Goal: Contribute content: Contribute content

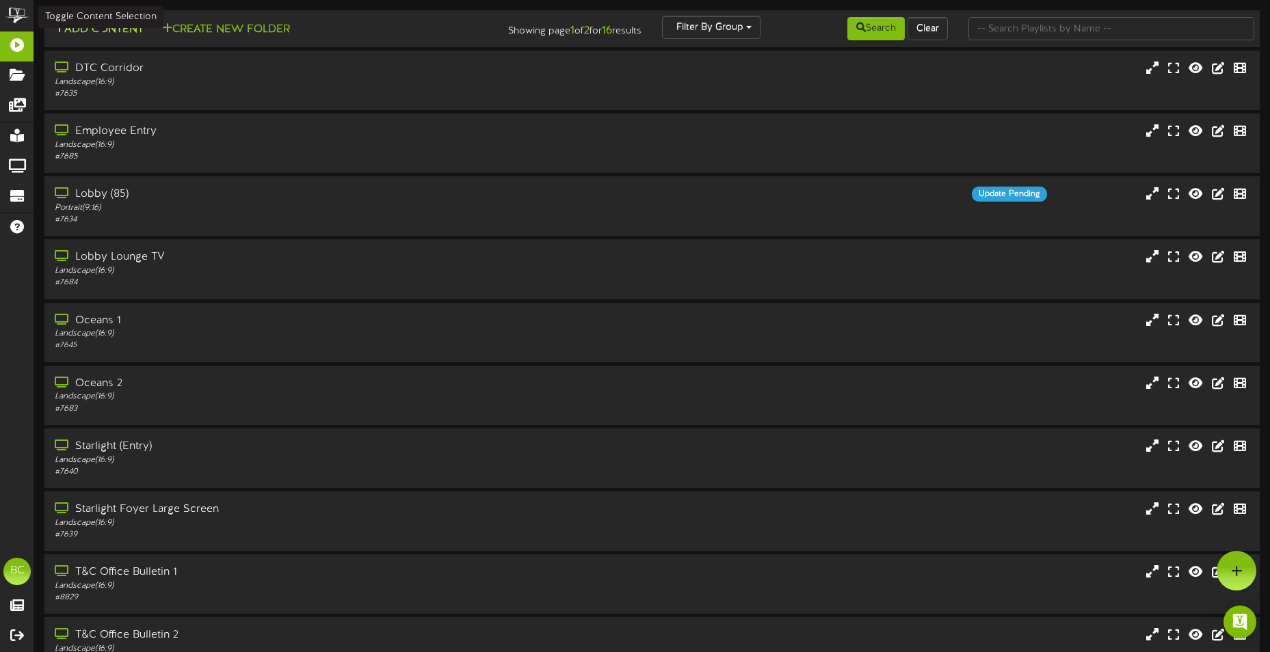
click at [123, 29] on button "Add Content" at bounding box center [99, 29] width 98 height 17
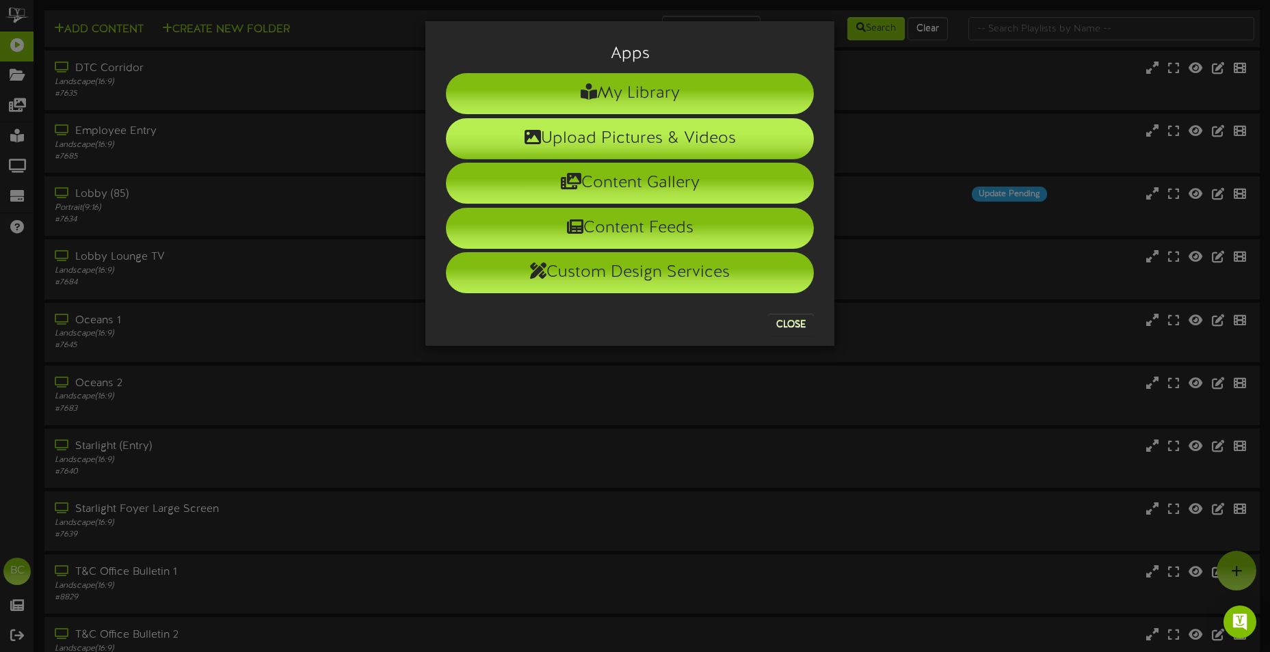
click at [621, 144] on li "Upload Pictures & Videos" at bounding box center [630, 138] width 368 height 41
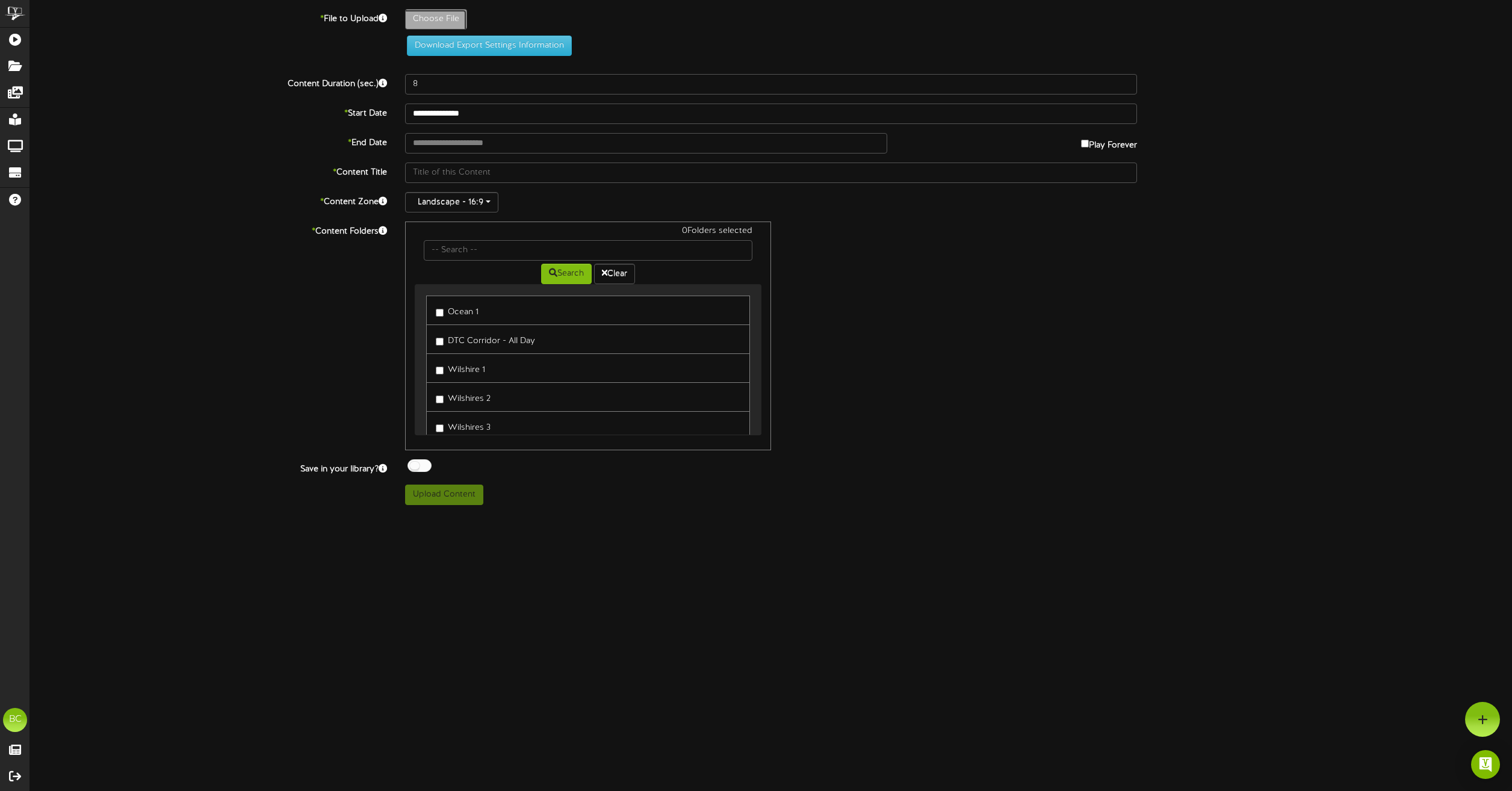
type input "**********"
type input "JobPostingLinkedIn"
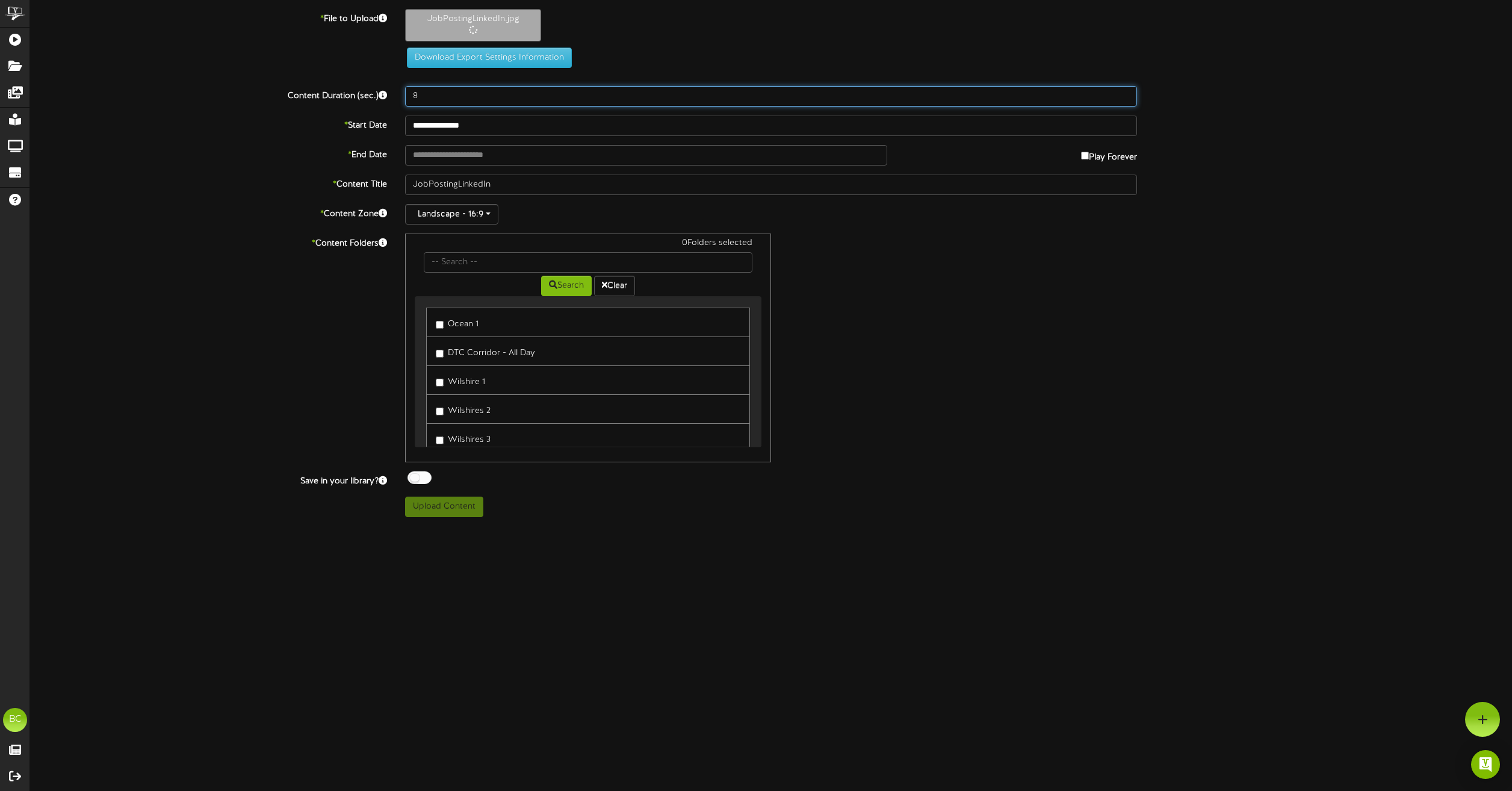
drag, startPoint x: 431, startPoint y: 98, endPoint x: 375, endPoint y: 98, distance: 56.0
click at [375, 98] on div "Content Duration (sec.) 8" at bounding box center [771, 96] width 1501 height 20
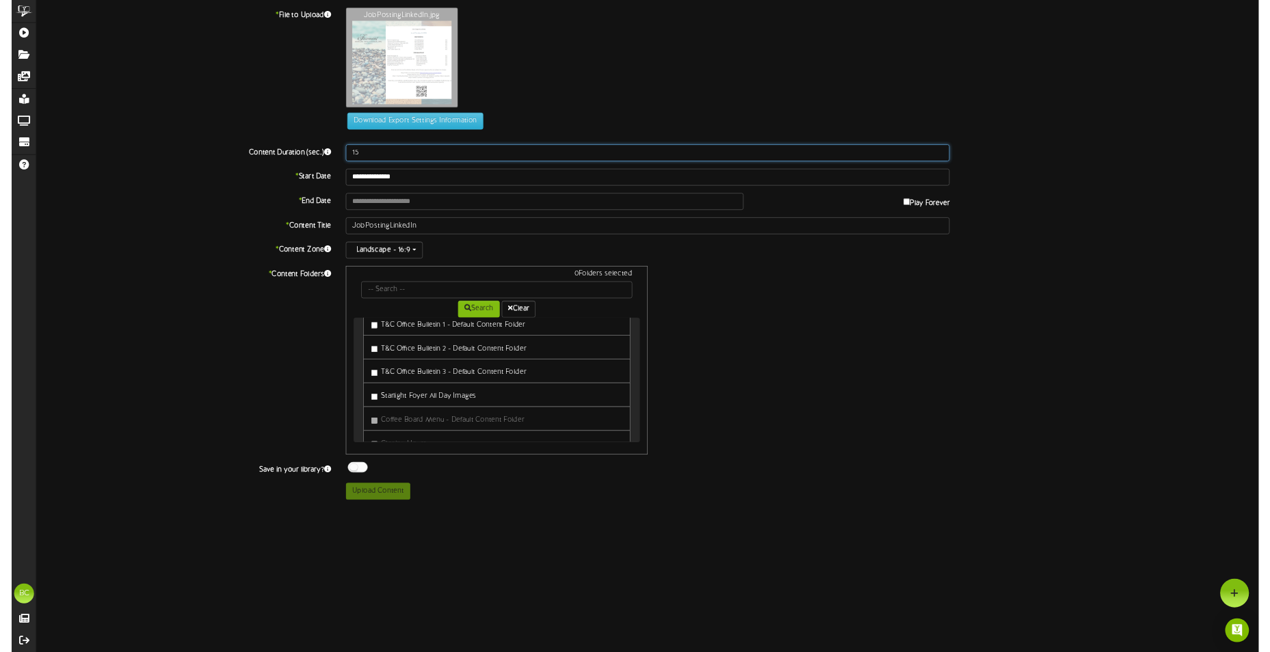
scroll to position [479, 0]
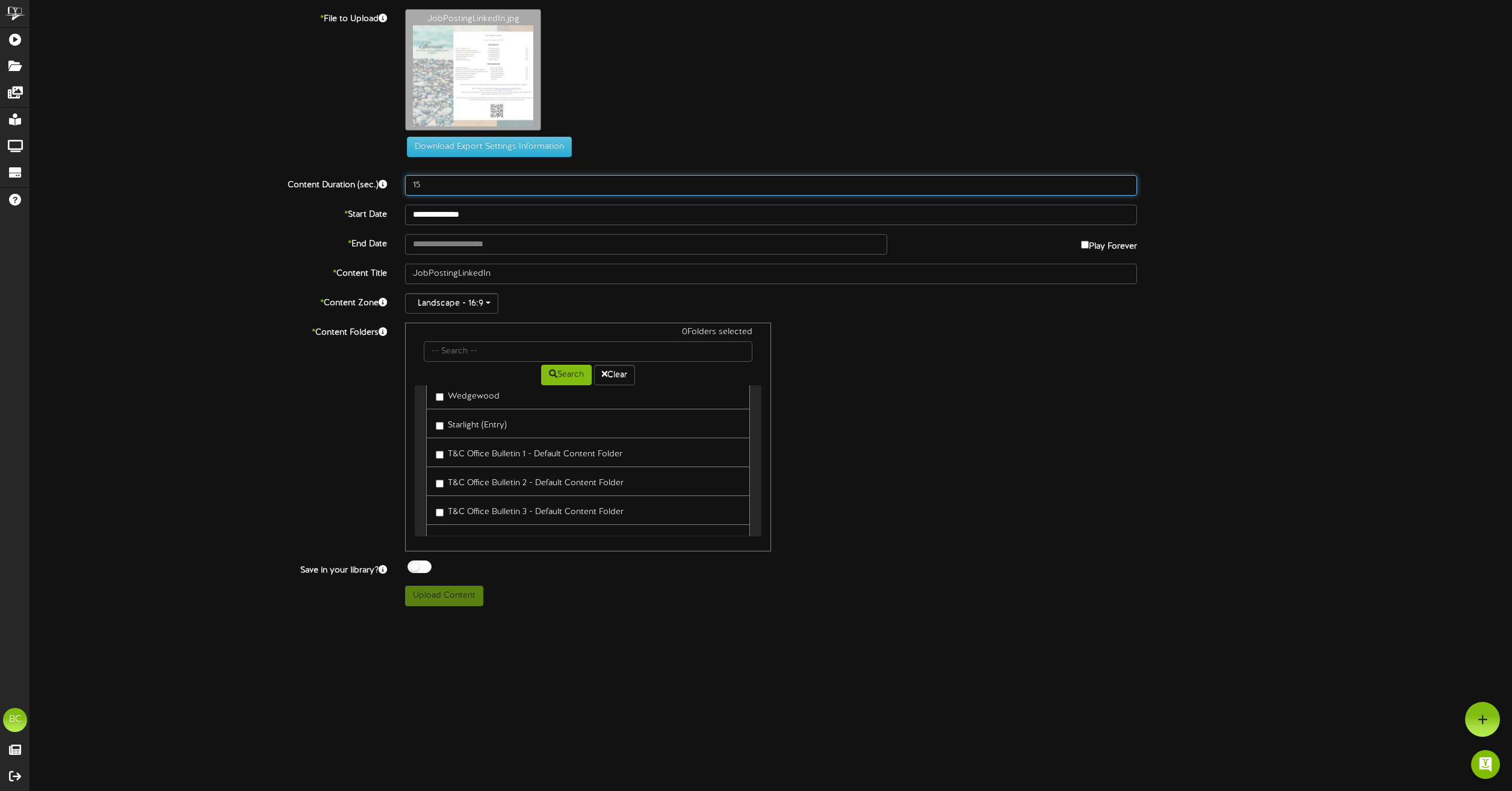
type input "15"
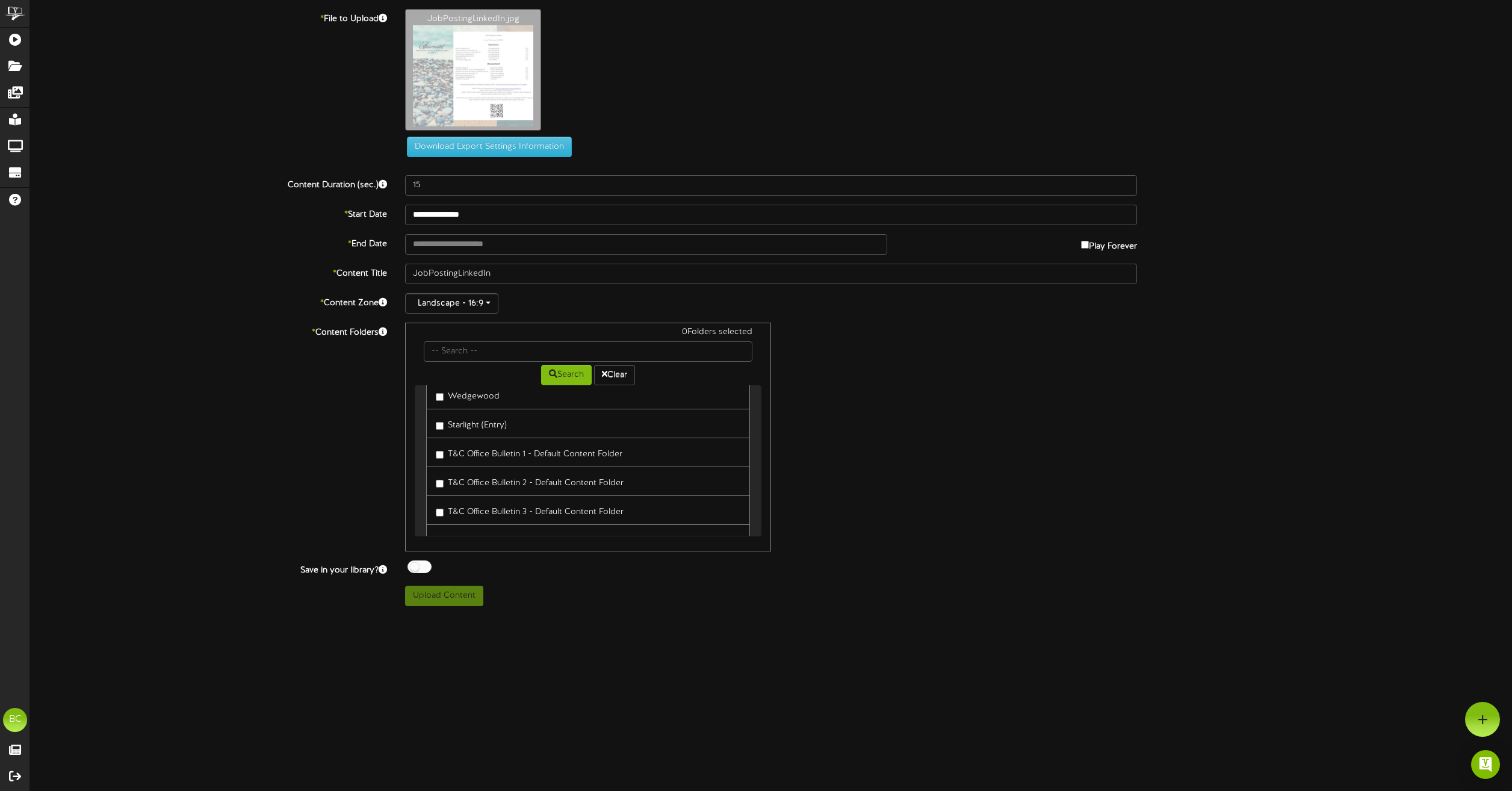
click at [532, 456] on label "T&C Office Bulletin 1 - Default Content Folder" at bounding box center [529, 453] width 187 height 16
click at [530, 478] on label "T&C Office Bulletin 2 - Default Content Folder" at bounding box center [529, 481] width 188 height 16
click at [456, 603] on button "Upload Content" at bounding box center [444, 595] width 78 height 20
type input "**********"
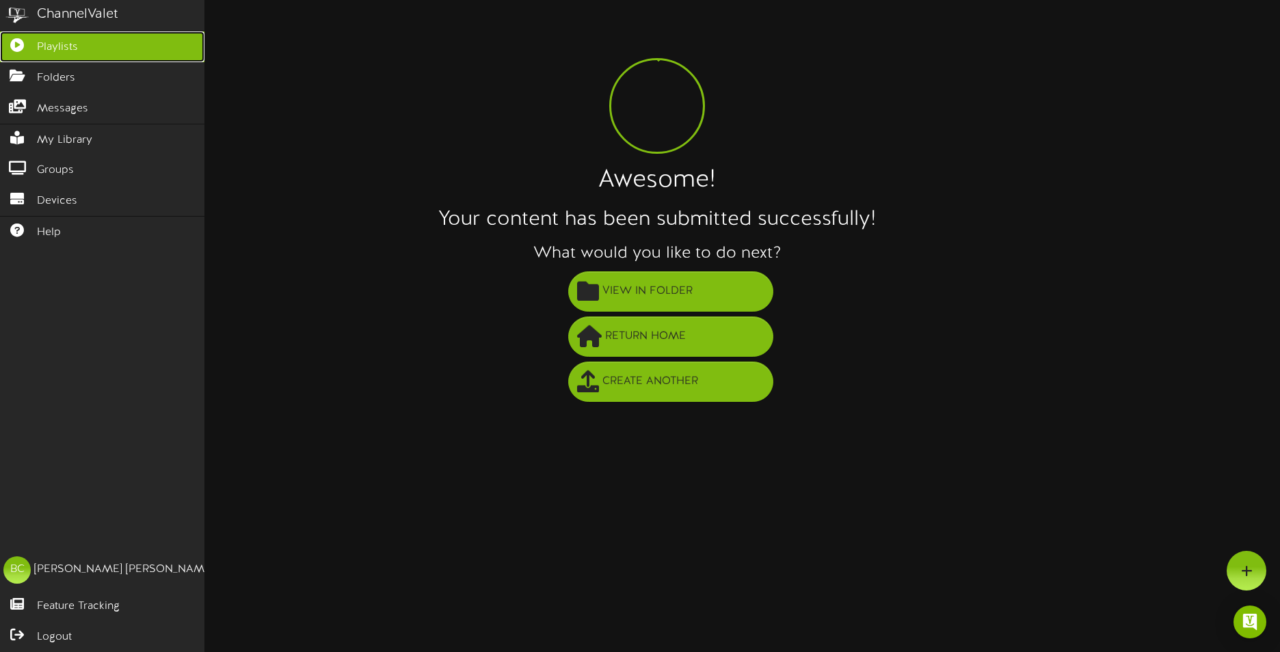
click at [36, 42] on link "Playlists" at bounding box center [102, 46] width 204 height 31
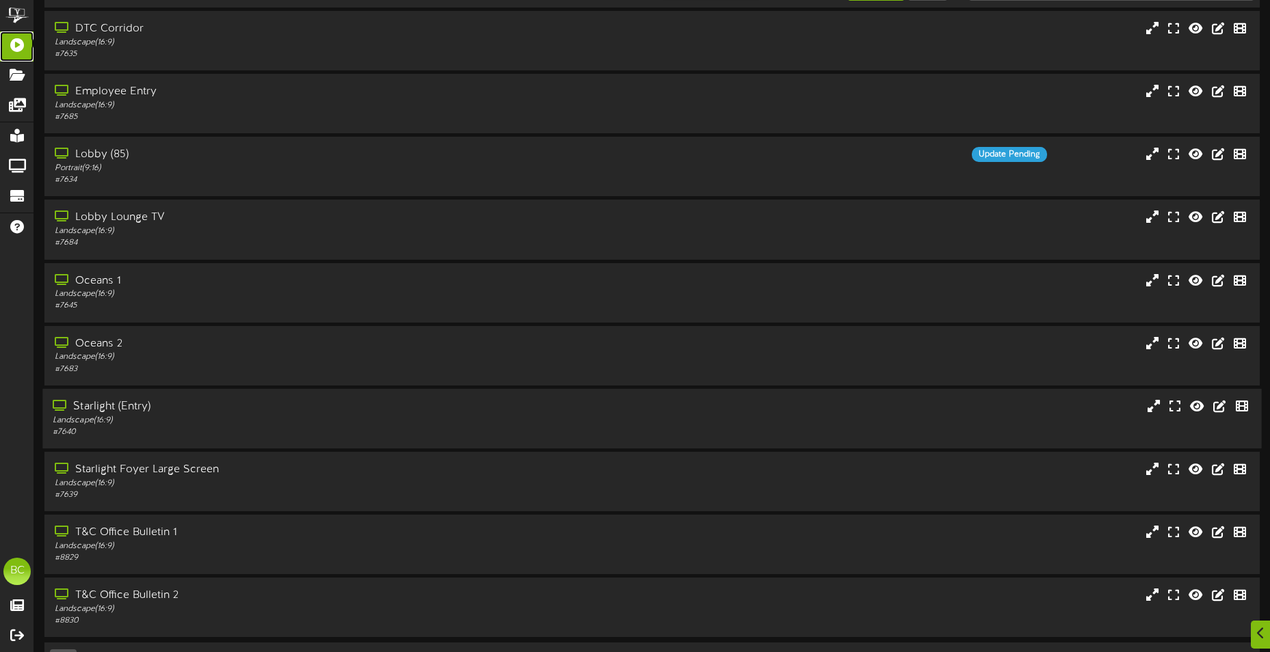
scroll to position [81, 0]
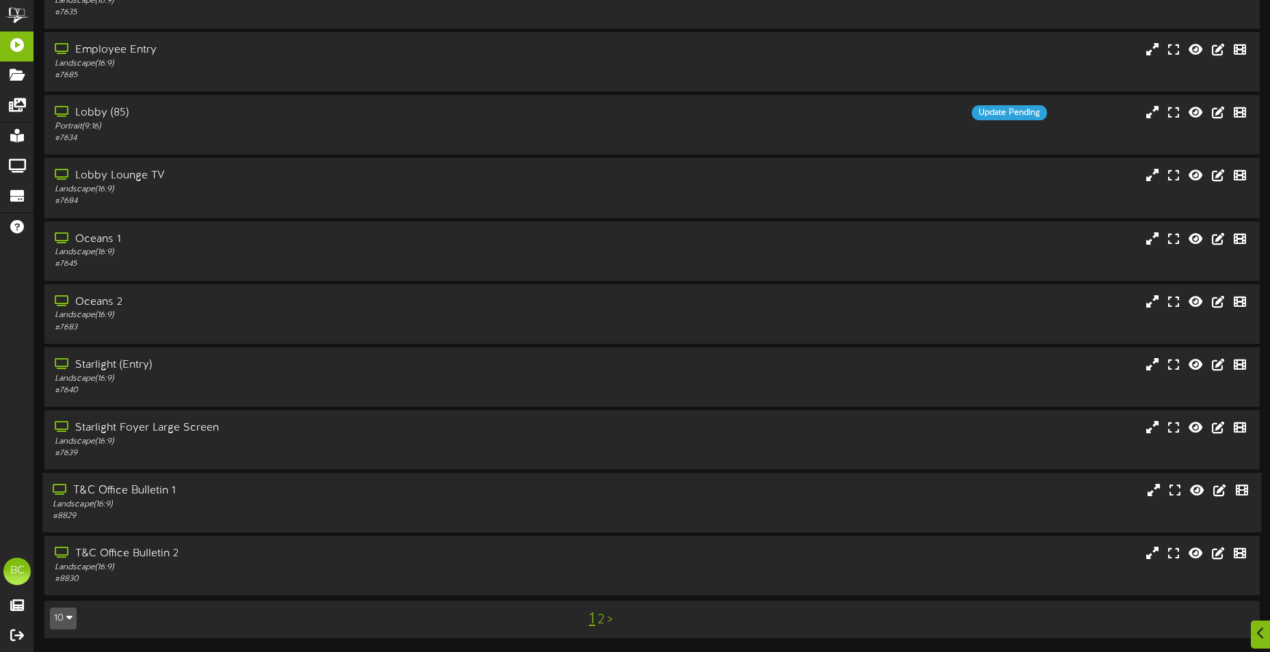
click at [178, 501] on div "Landscape ( 16:9 )" at bounding box center [296, 505] width 487 height 12
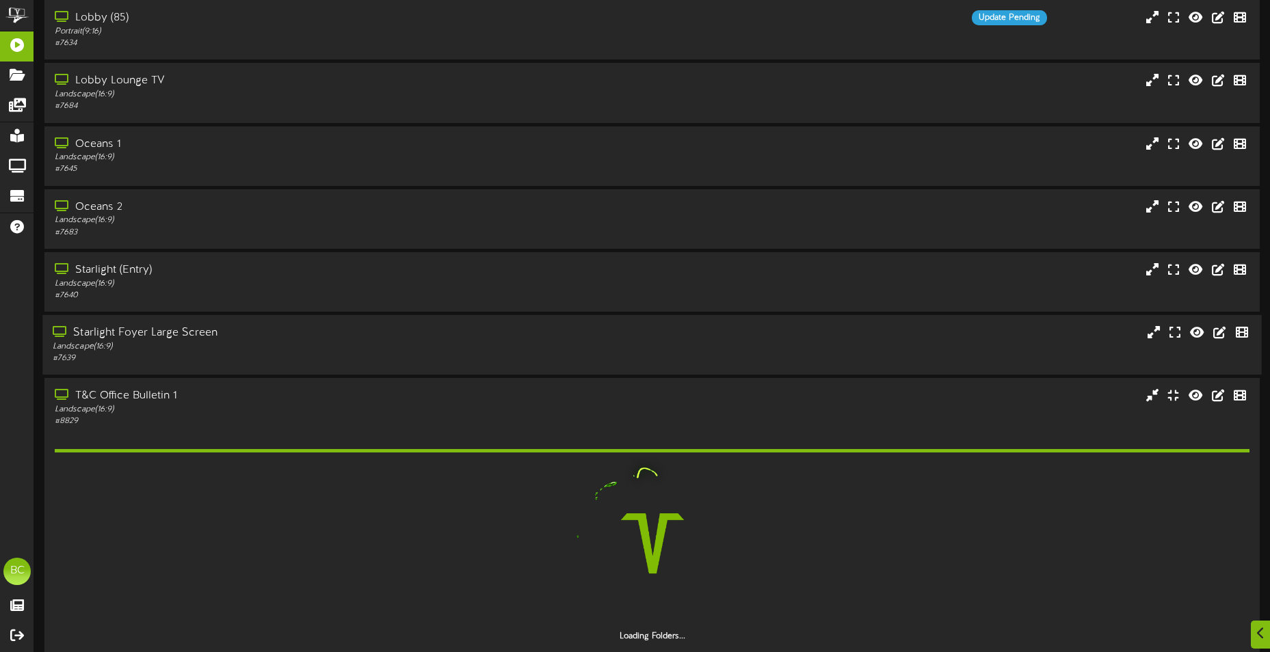
scroll to position [297, 0]
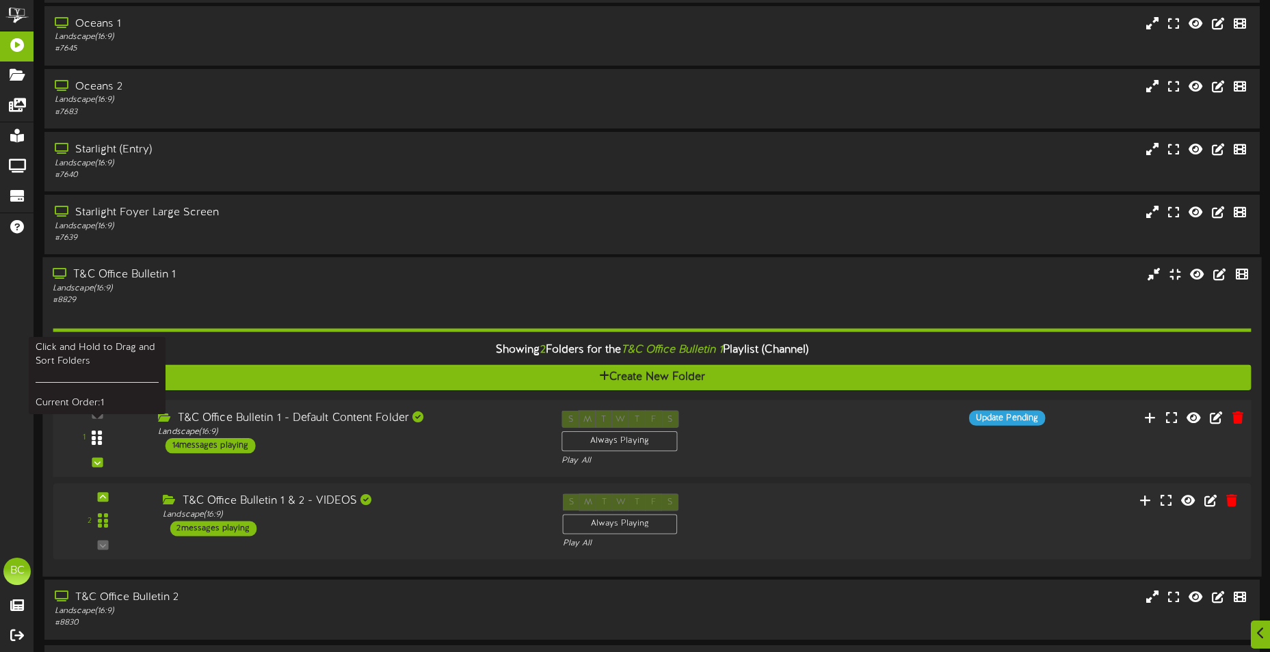
click at [96, 438] on icon at bounding box center [97, 438] width 10 height 16
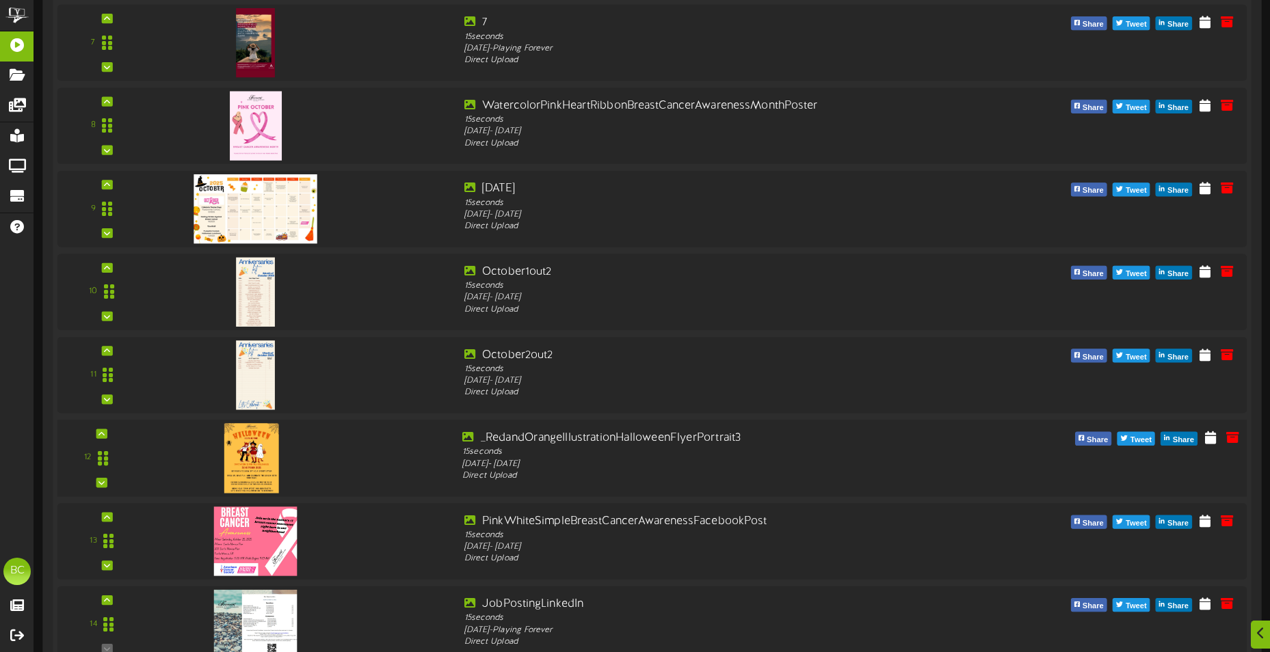
scroll to position [1527, 0]
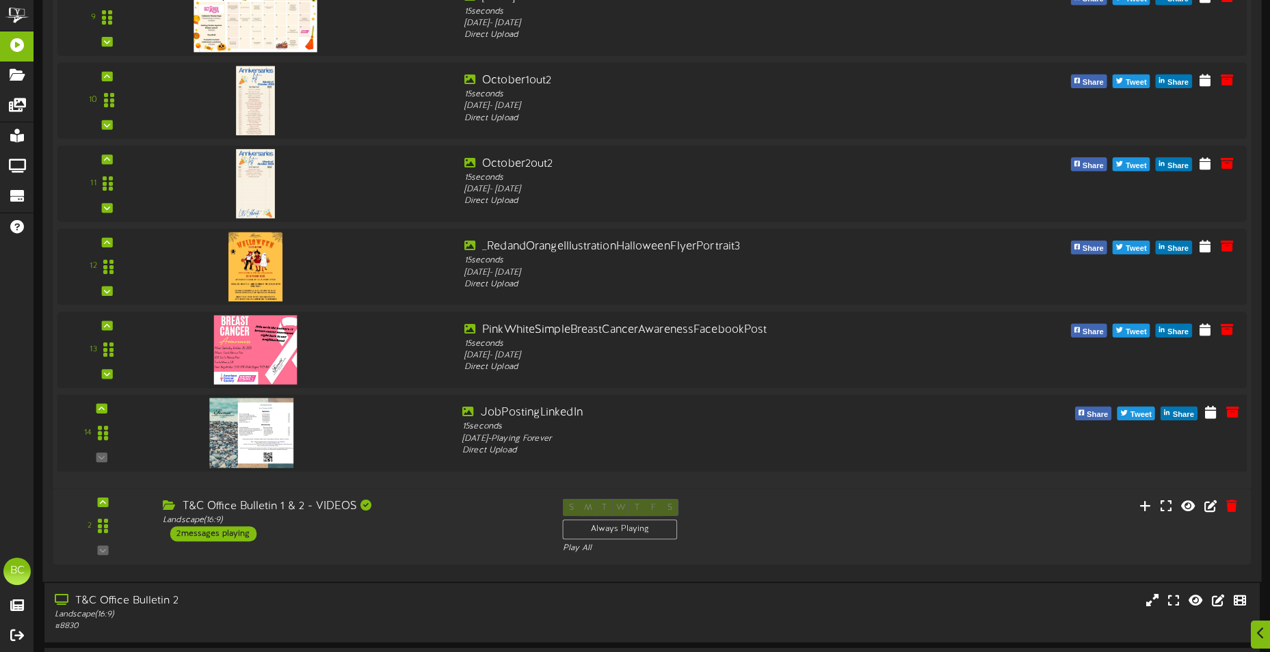
click at [254, 421] on img at bounding box center [251, 433] width 83 height 70
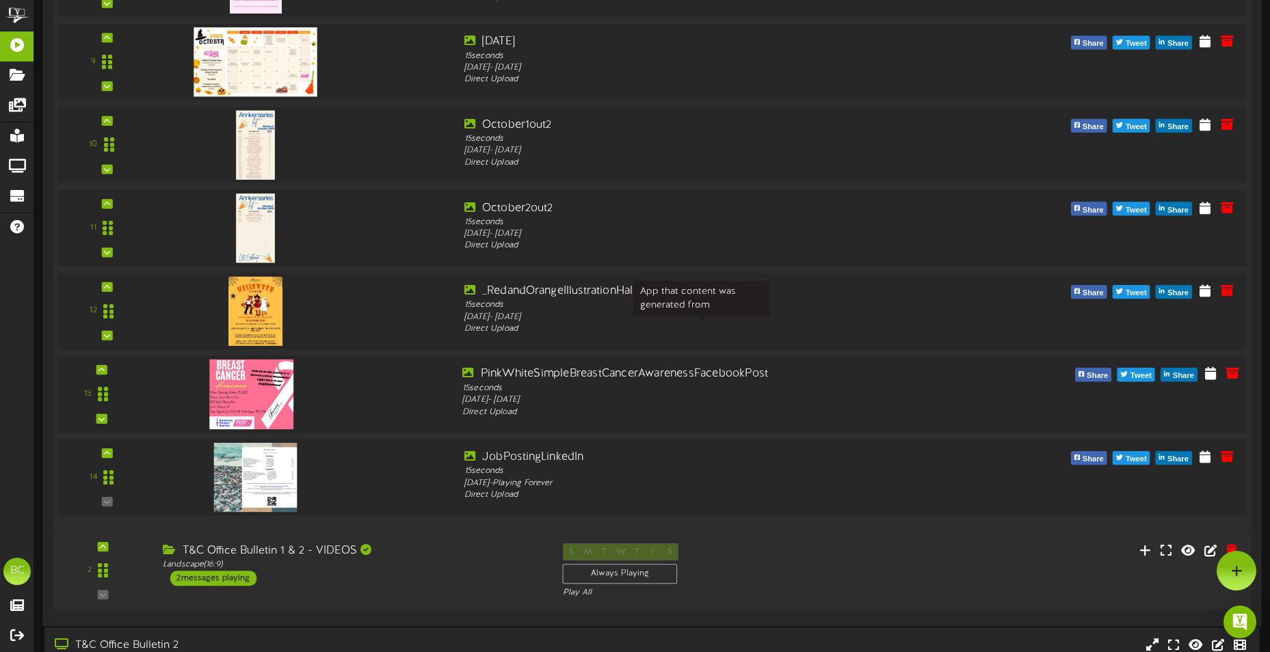
scroll to position [1459, 0]
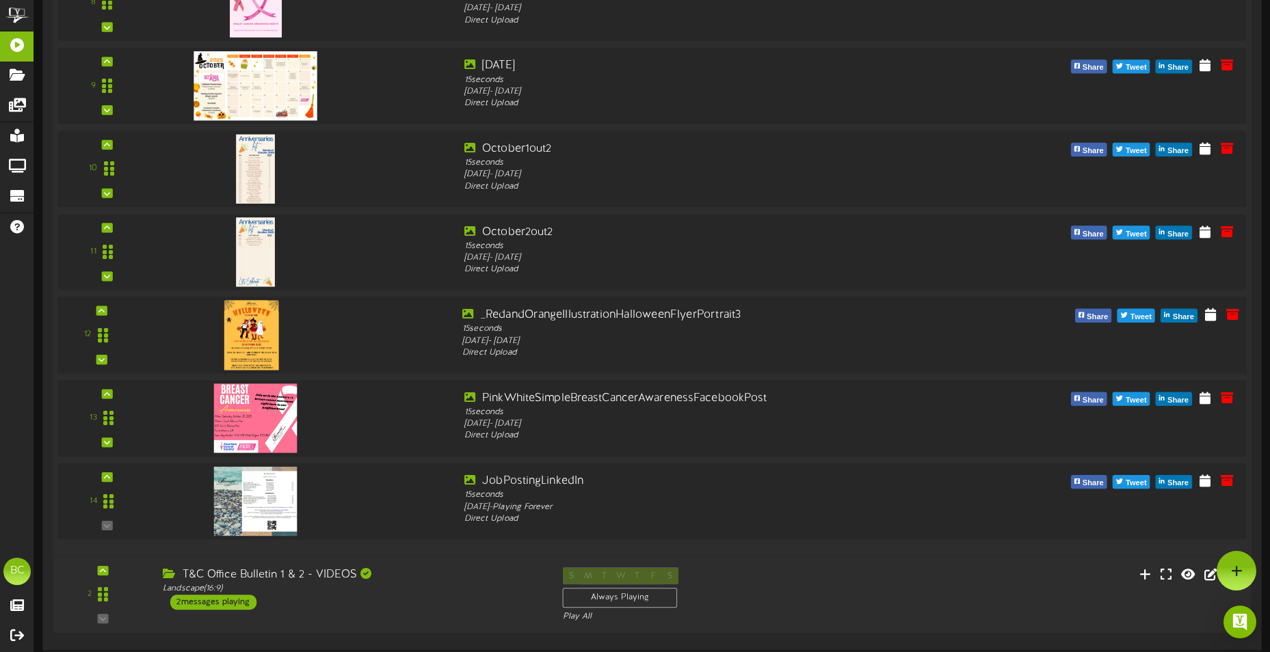
click at [256, 332] on img at bounding box center [251, 335] width 54 height 70
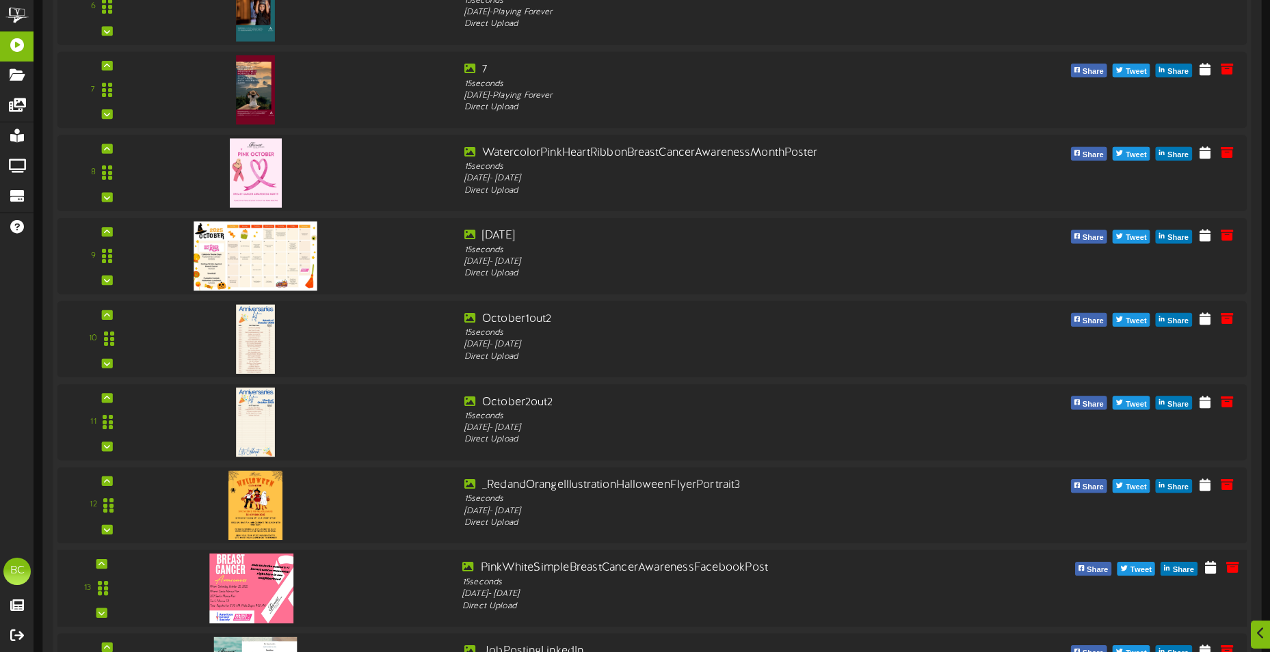
scroll to position [1322, 0]
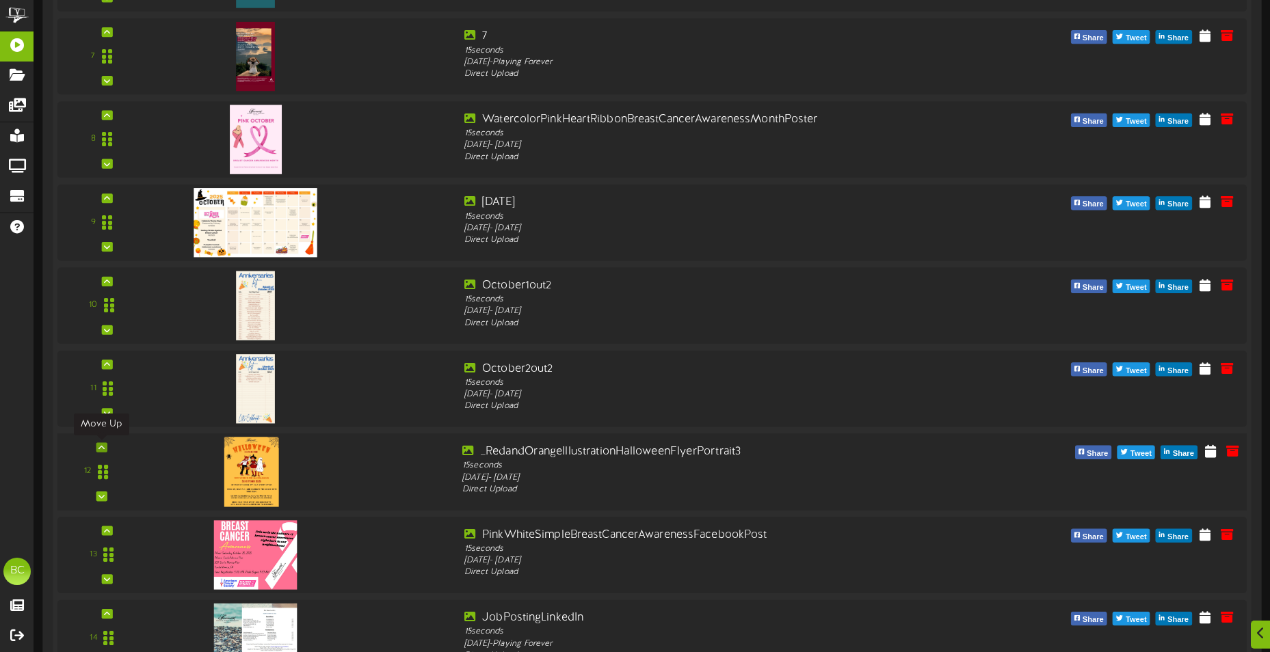
click at [101, 447] on icon at bounding box center [101, 447] width 6 height 7
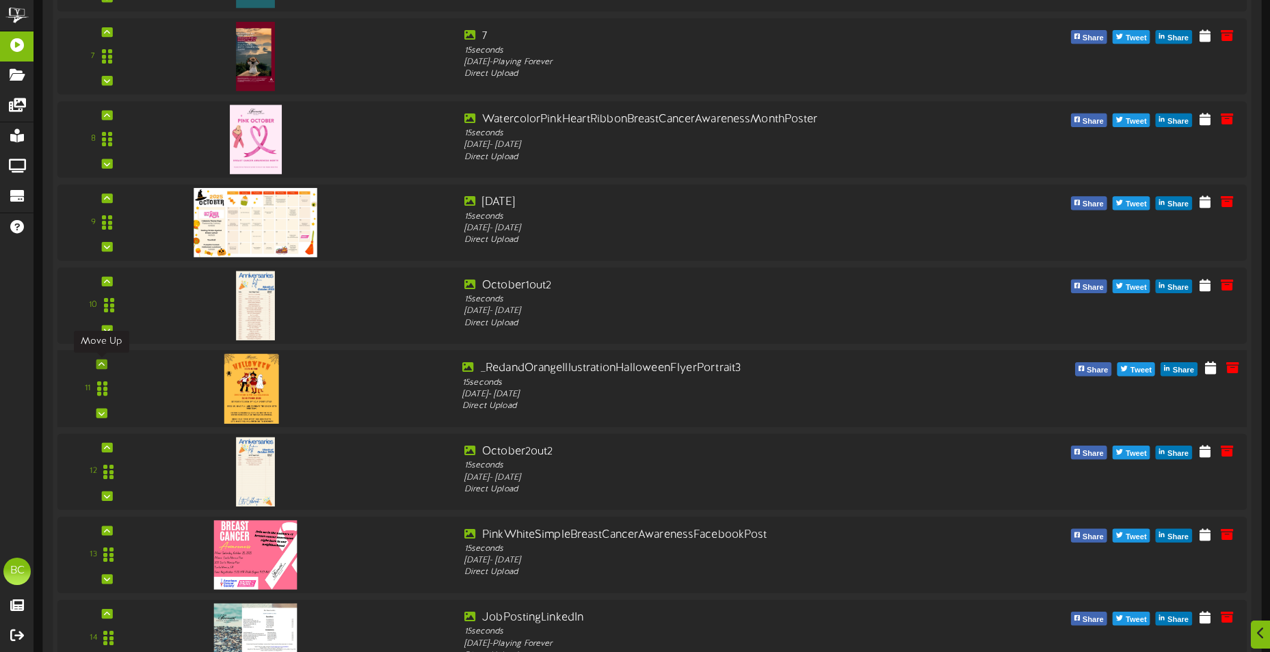
click at [98, 366] on icon at bounding box center [101, 364] width 6 height 7
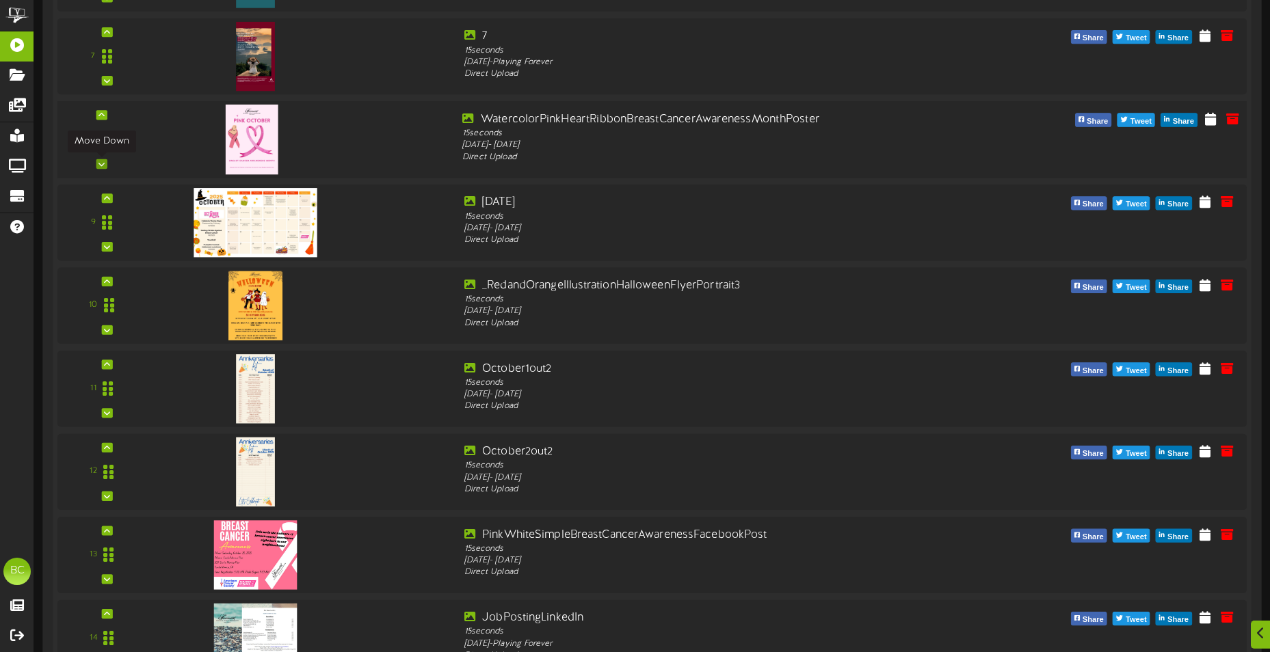
click at [101, 162] on icon at bounding box center [101, 164] width 6 height 7
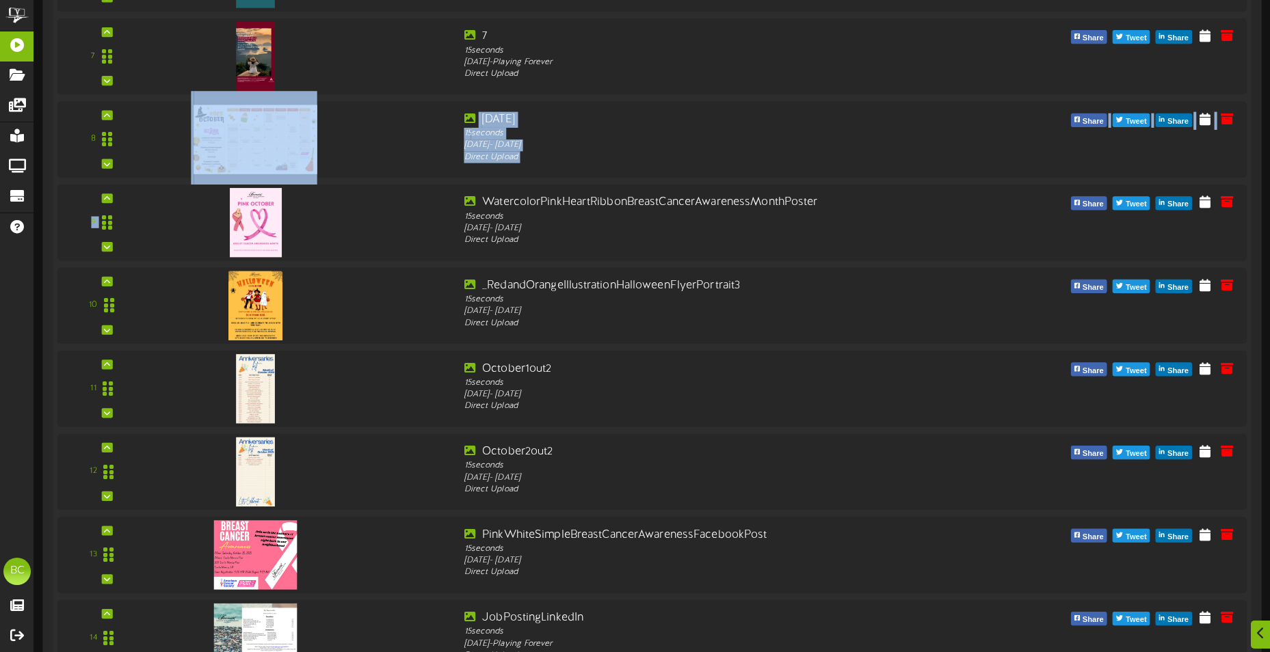
drag, startPoint x: 101, startPoint y: 162, endPoint x: 114, endPoint y: 180, distance: 22.0
click at [122, 189] on div "1" at bounding box center [651, 97] width 1189 height 1157
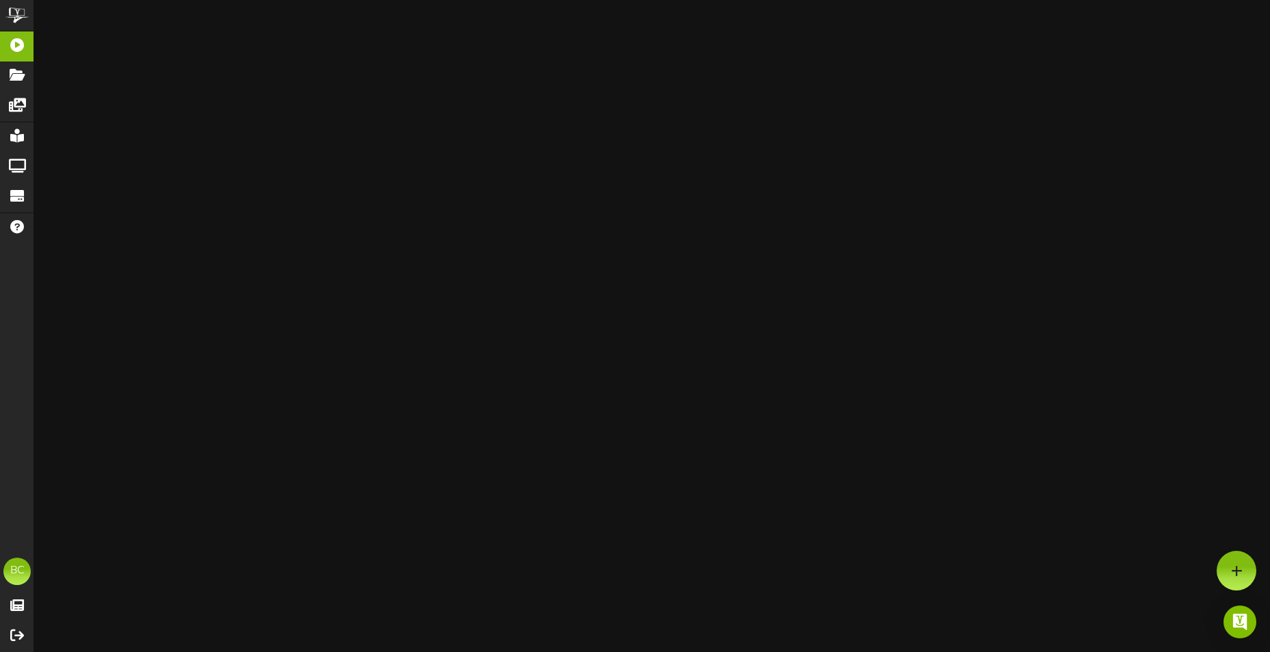
scroll to position [919, 0]
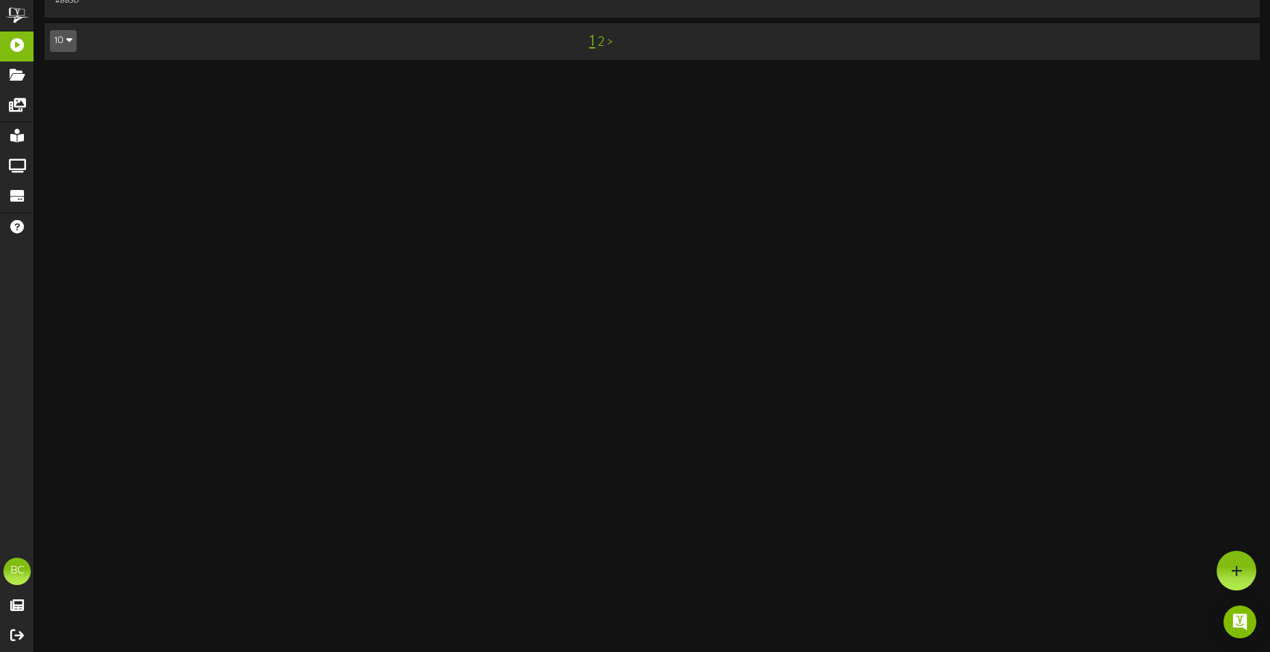
click at [114, 52] on div "10 5 10 25 50 100" at bounding box center [91, 41] width 102 height 25
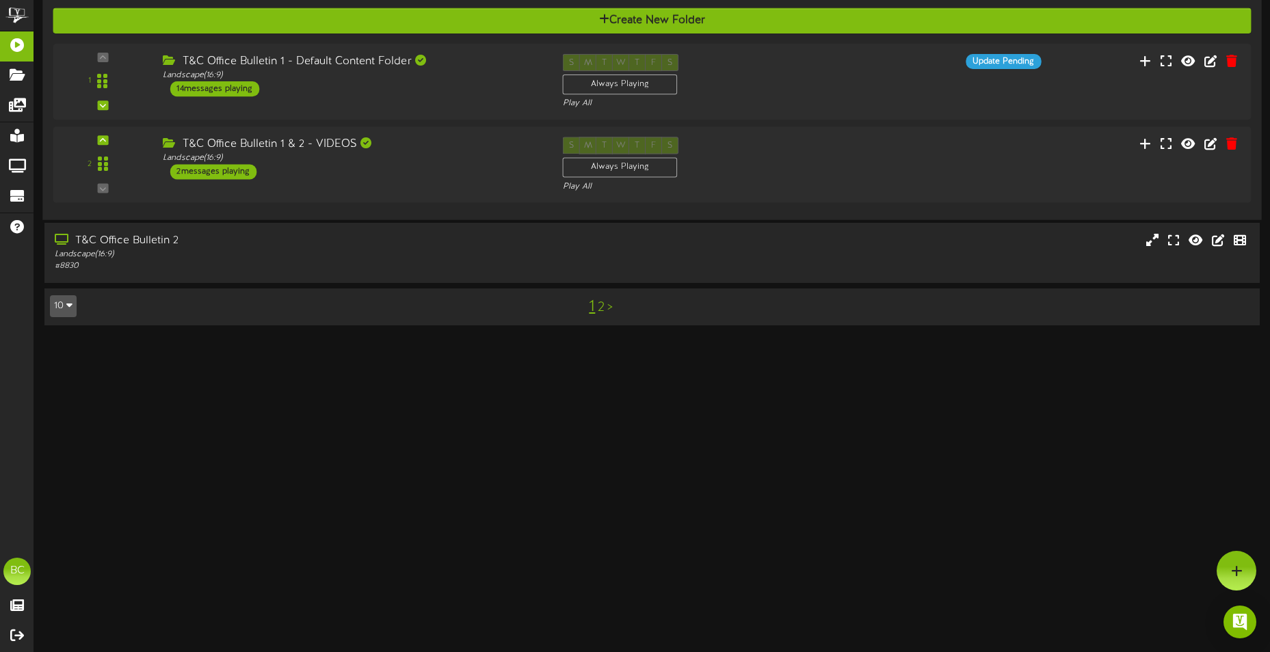
scroll to position [645, 0]
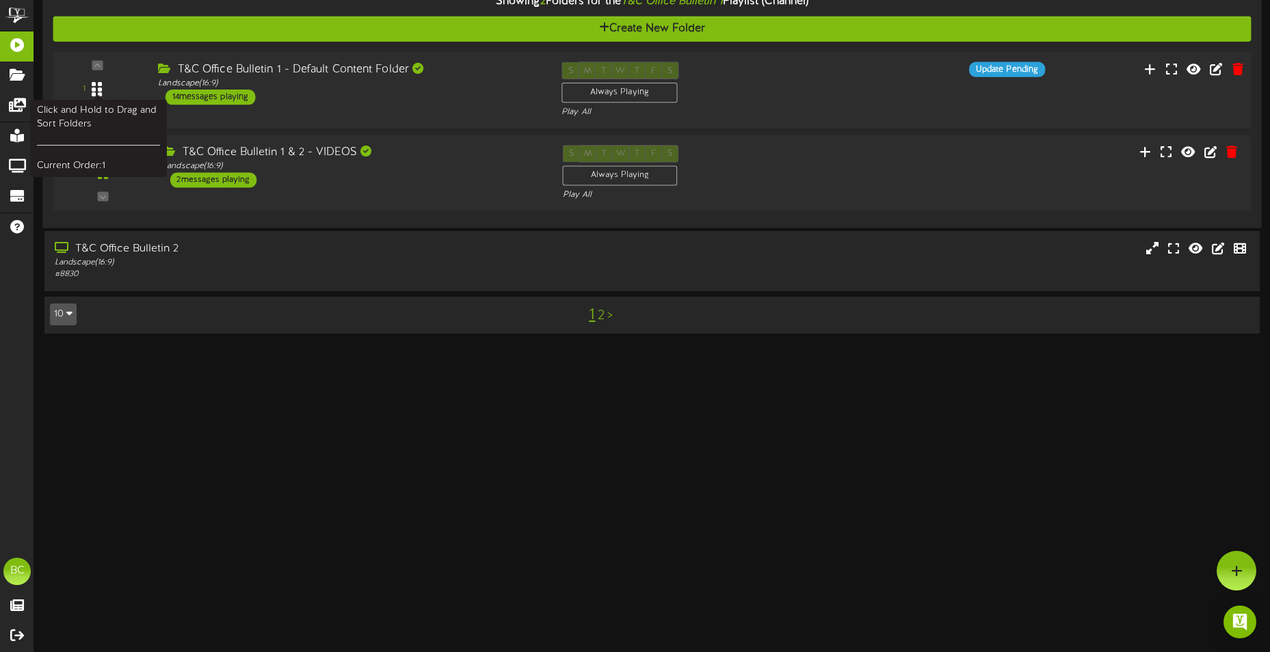
click at [101, 99] on div at bounding box center [96, 89] width 31 height 35
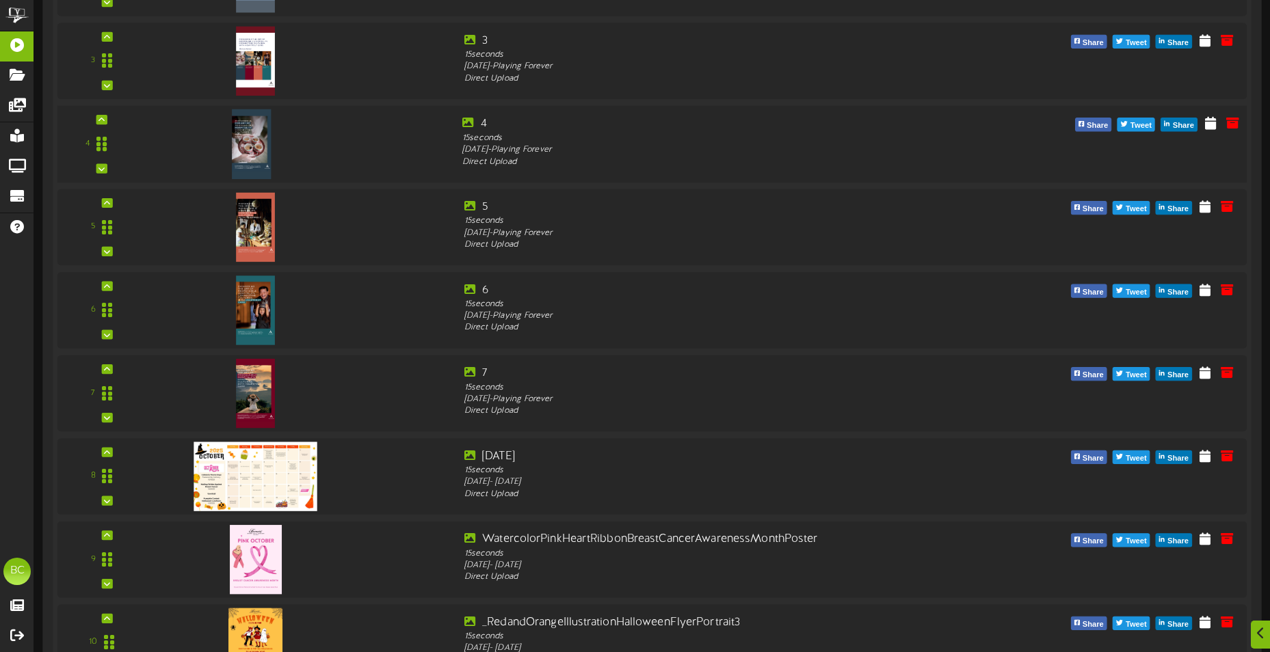
scroll to position [1190, 0]
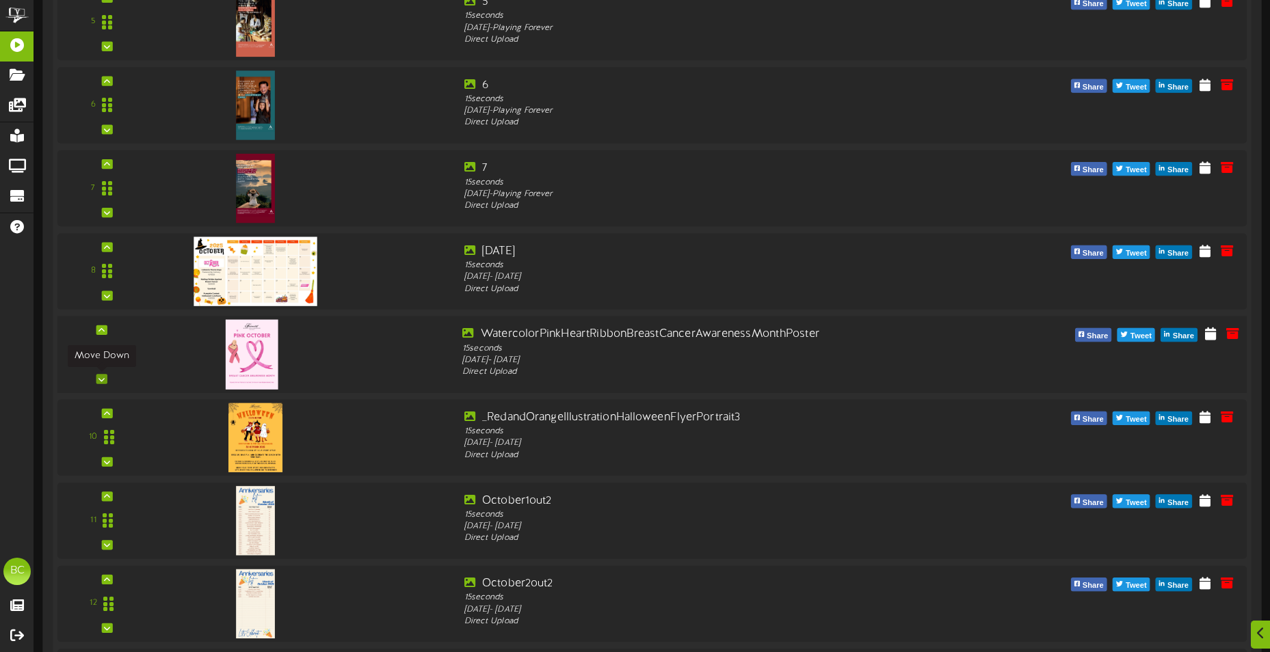
click at [102, 377] on icon at bounding box center [101, 378] width 6 height 7
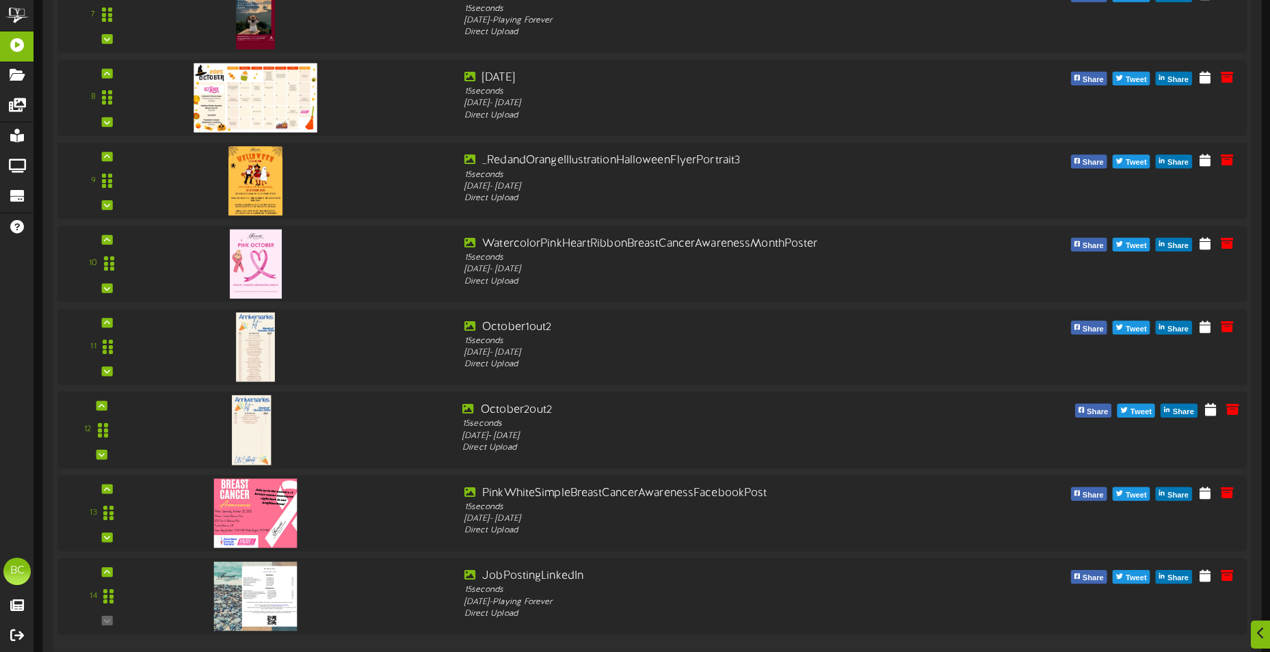
scroll to position [1395, 0]
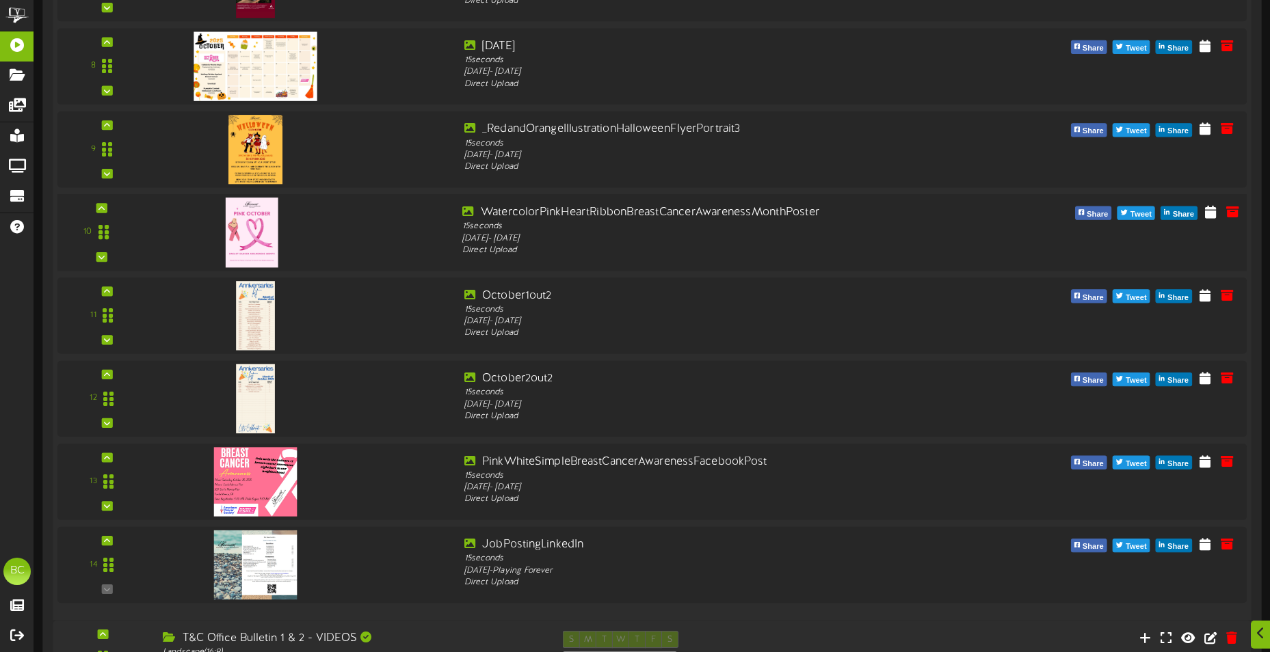
click at [111, 255] on div "10" at bounding box center [101, 232] width 79 height 56
click at [99, 255] on icon at bounding box center [101, 257] width 6 height 7
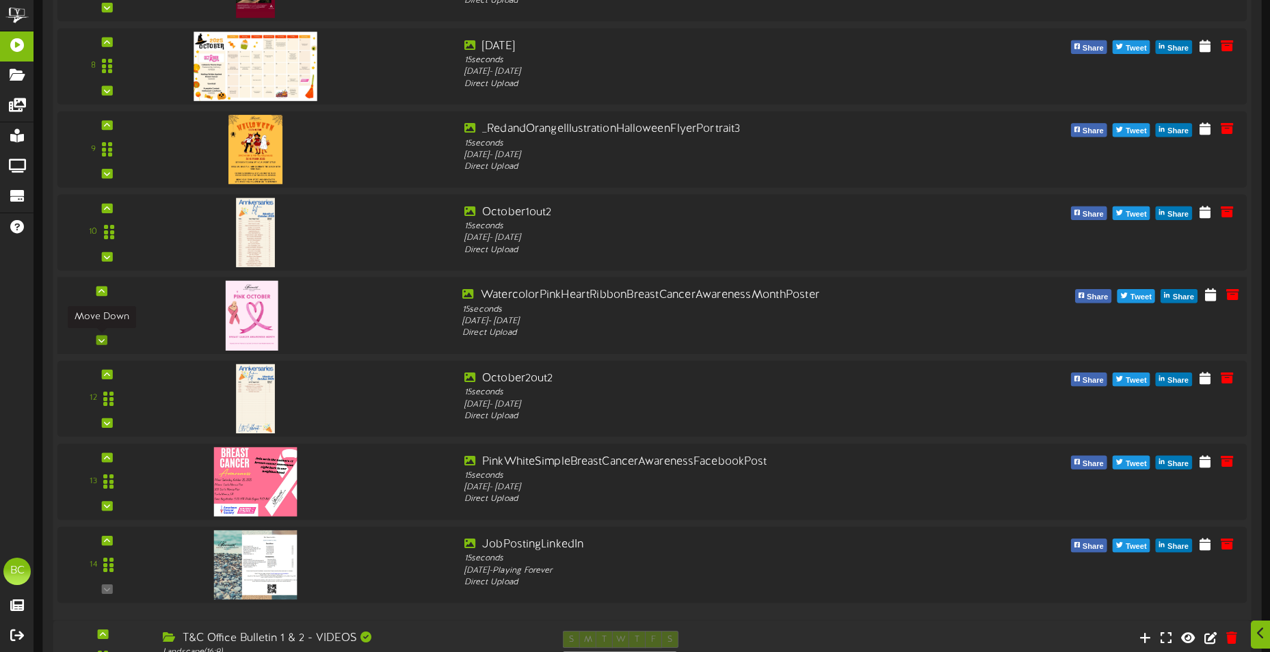
click at [105, 338] on div at bounding box center [101, 340] width 11 height 10
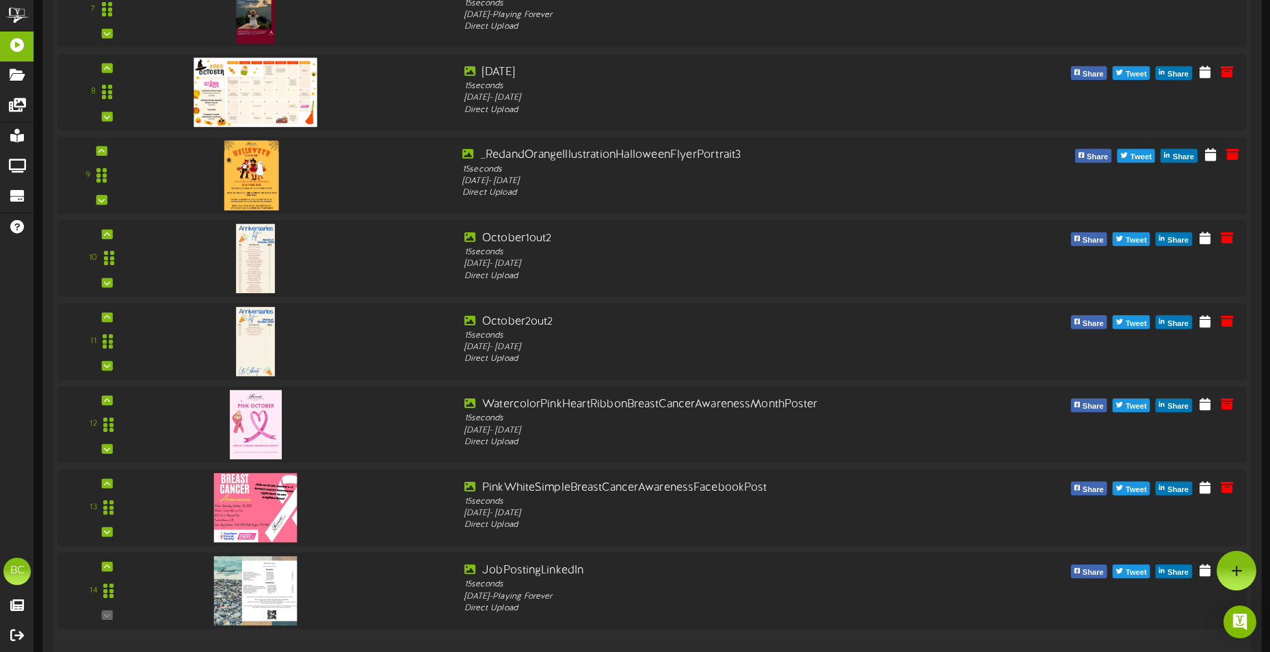
scroll to position [1327, 0]
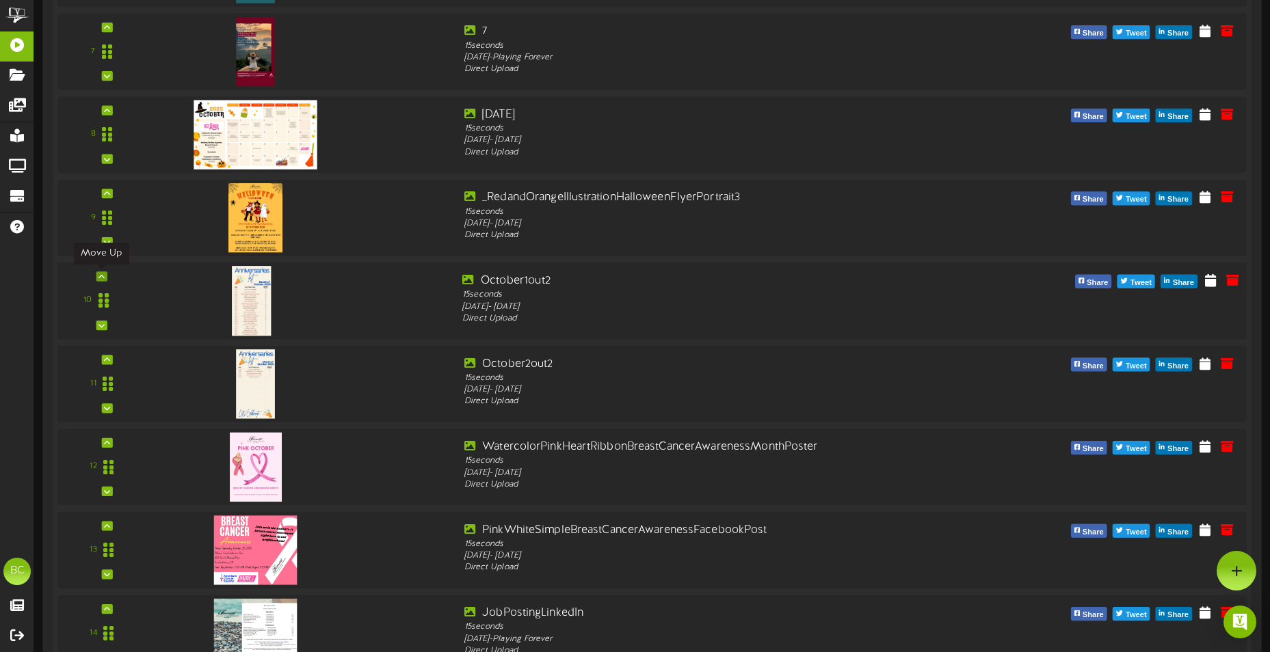
click at [100, 278] on icon at bounding box center [101, 276] width 6 height 7
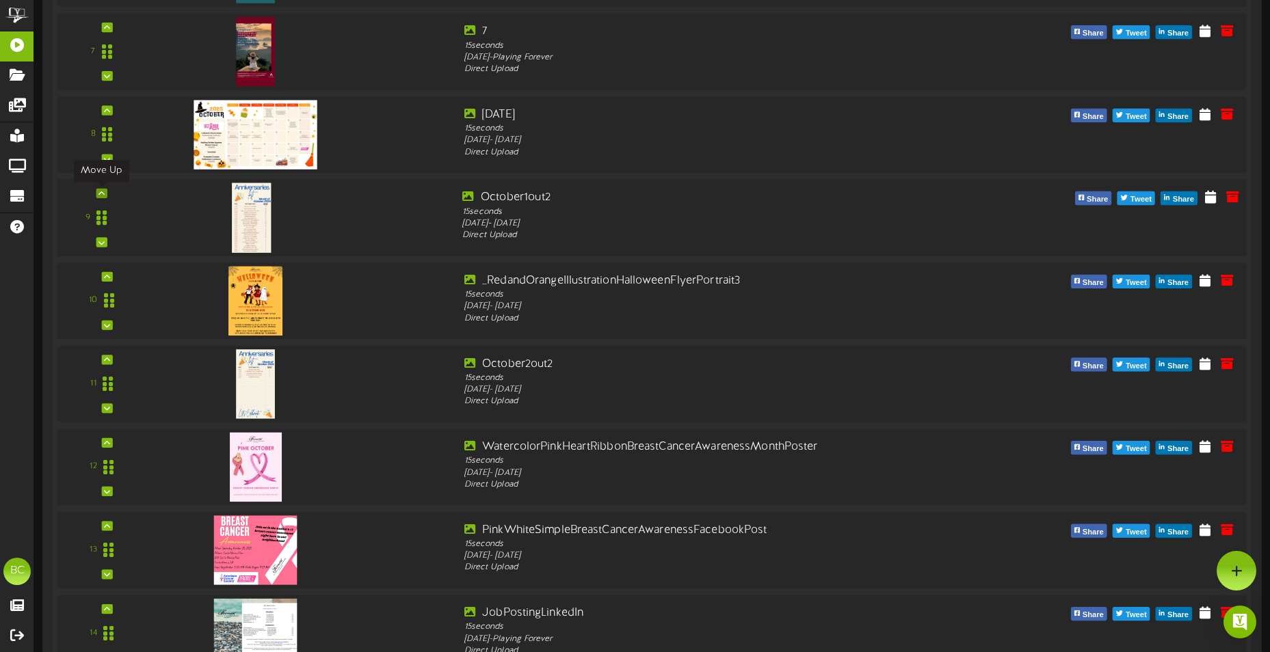
click at [100, 194] on icon at bounding box center [101, 193] width 6 height 7
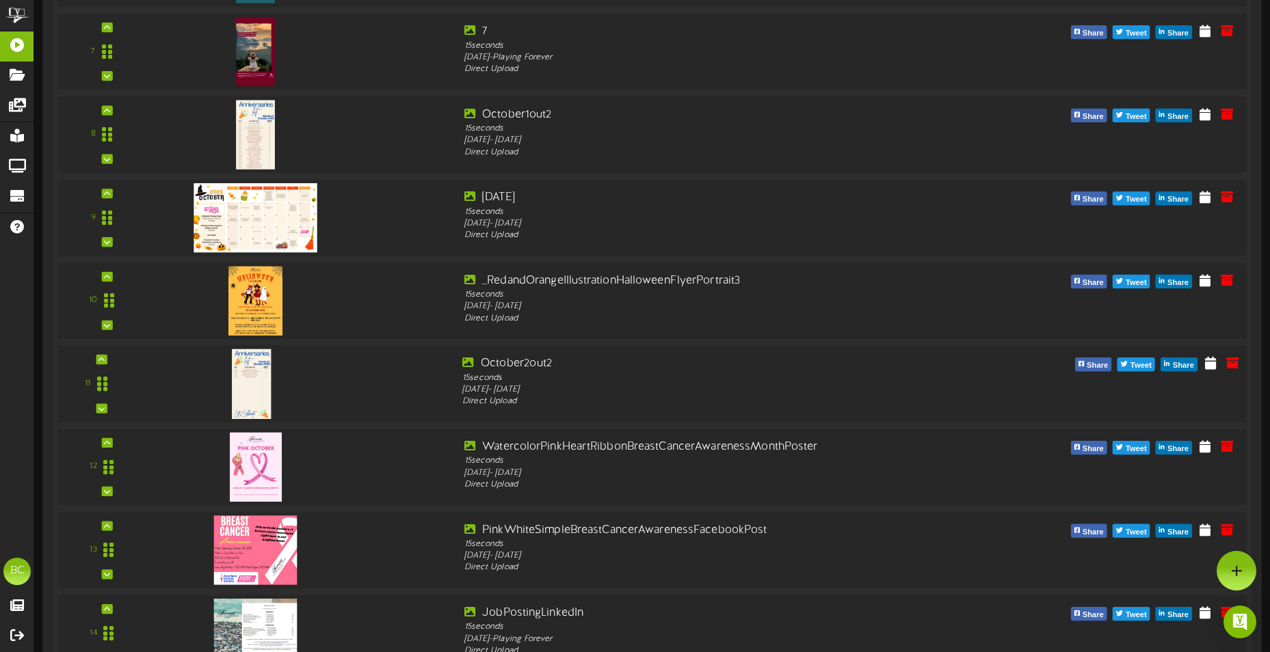
click at [108, 355] on div "11" at bounding box center [651, 383] width 1201 height 77
click at [108, 362] on div "11" at bounding box center [101, 384] width 79 height 56
click at [105, 357] on div at bounding box center [101, 360] width 11 height 10
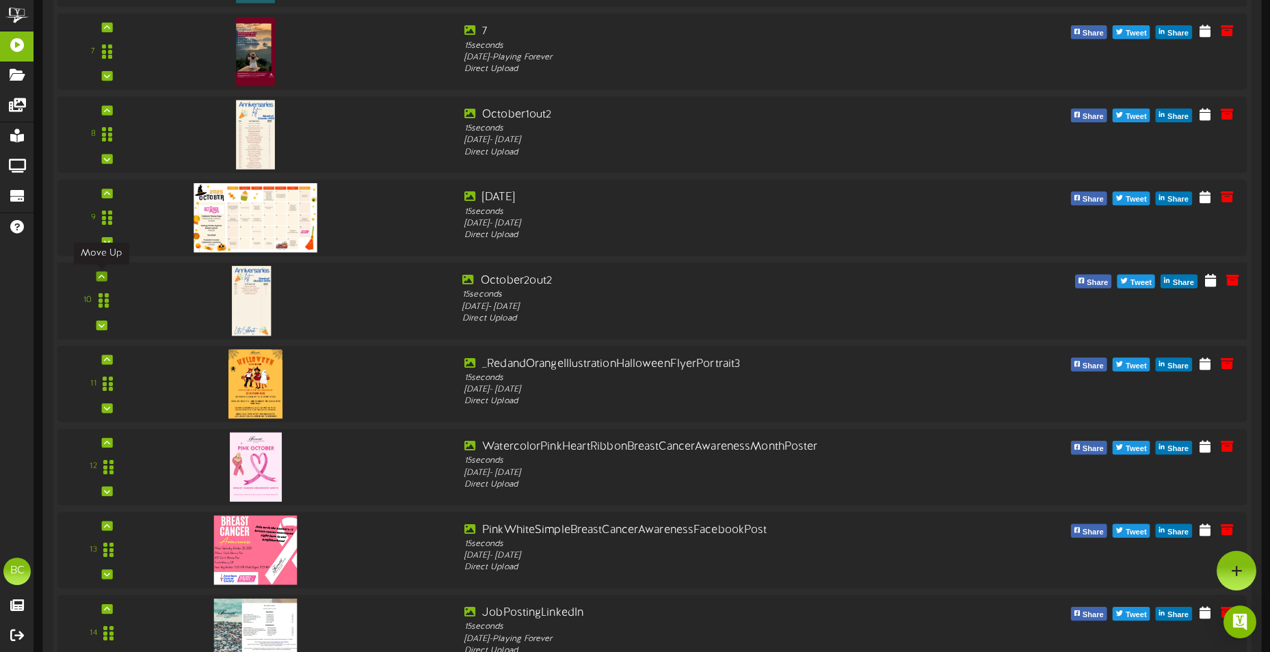
click at [98, 280] on icon at bounding box center [101, 276] width 6 height 7
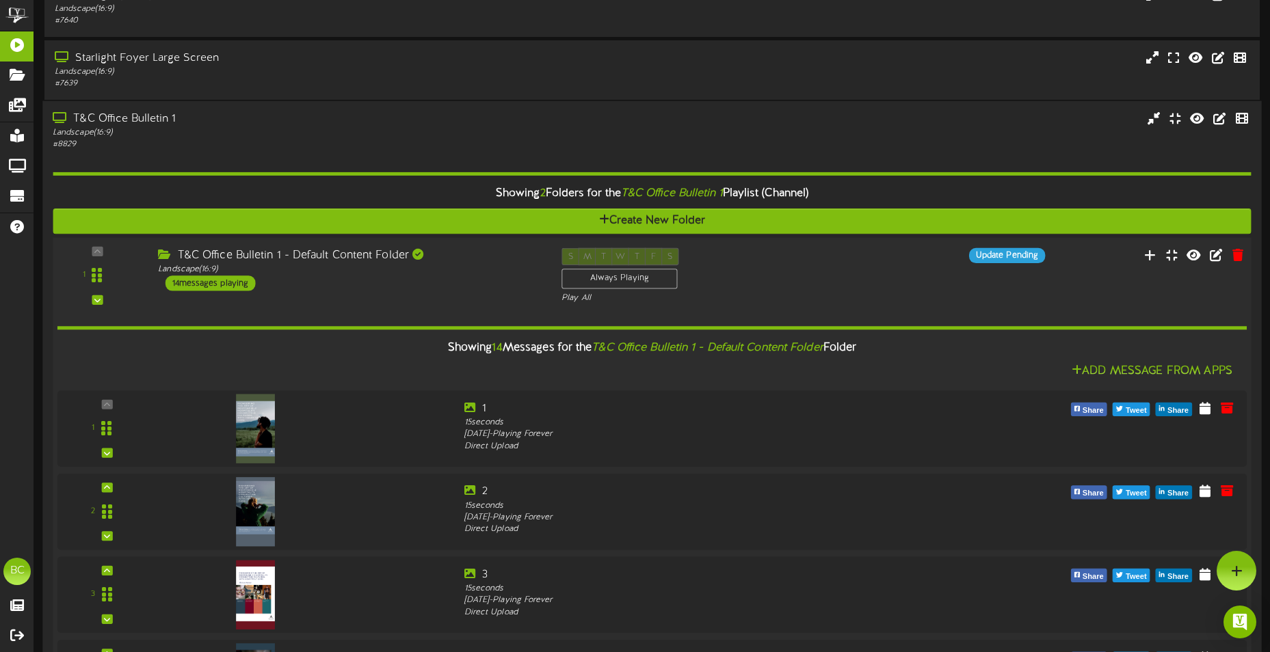
scroll to position [438, 0]
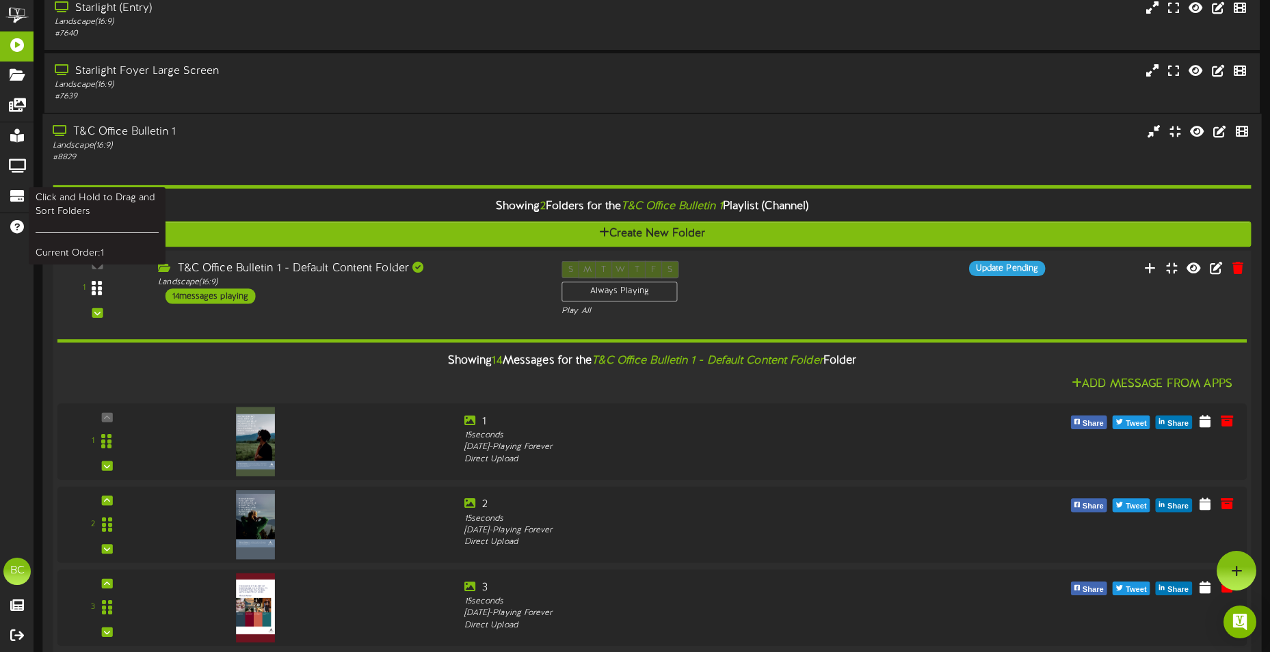
click at [93, 289] on icon at bounding box center [97, 288] width 10 height 16
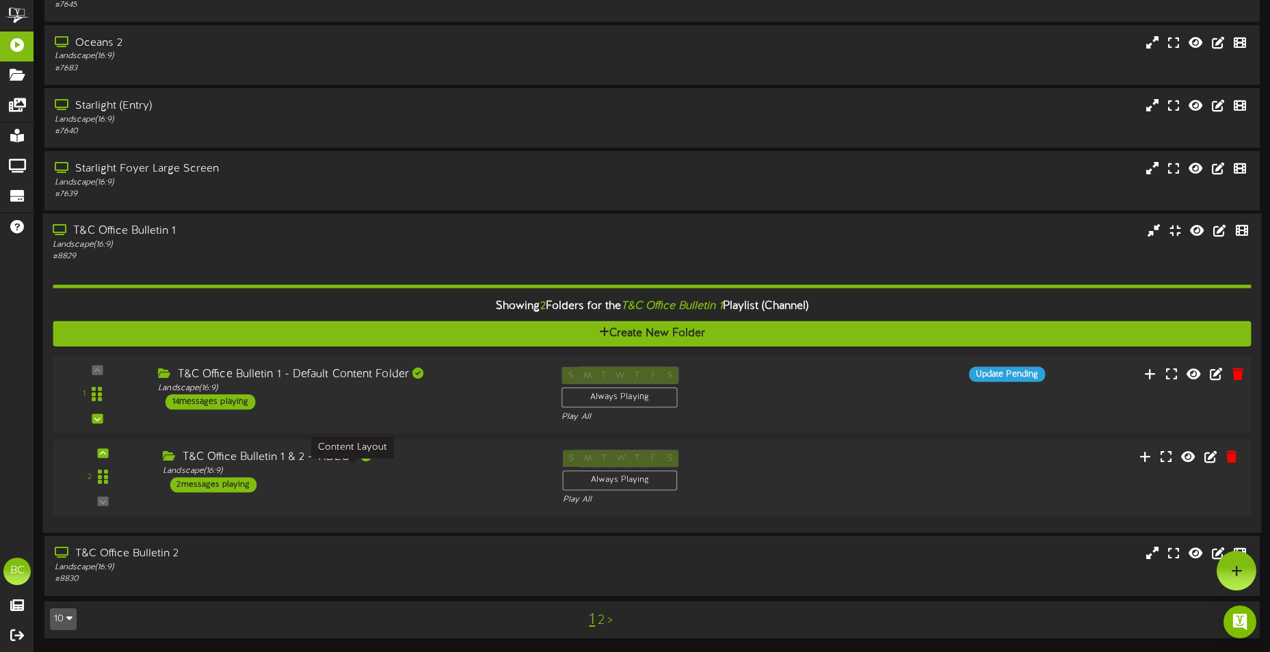
scroll to position [340, 0]
click at [75, 567] on div "Landscape ( 16:9 )" at bounding box center [296, 568] width 487 height 12
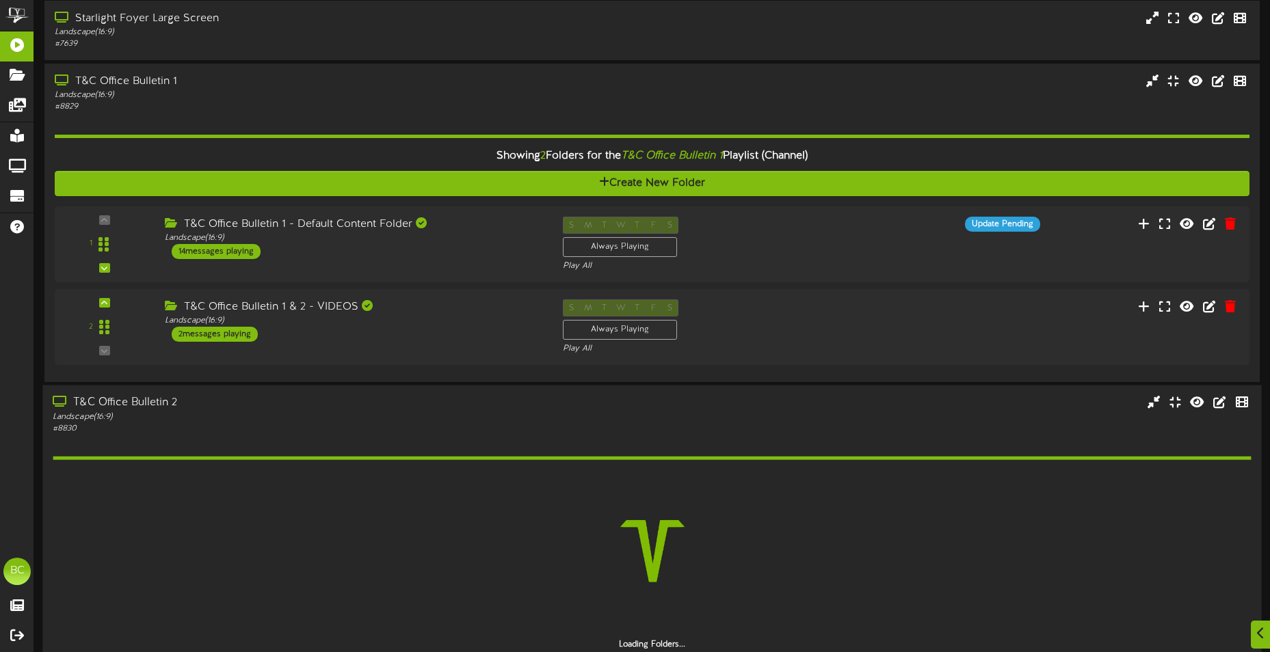
scroll to position [556, 0]
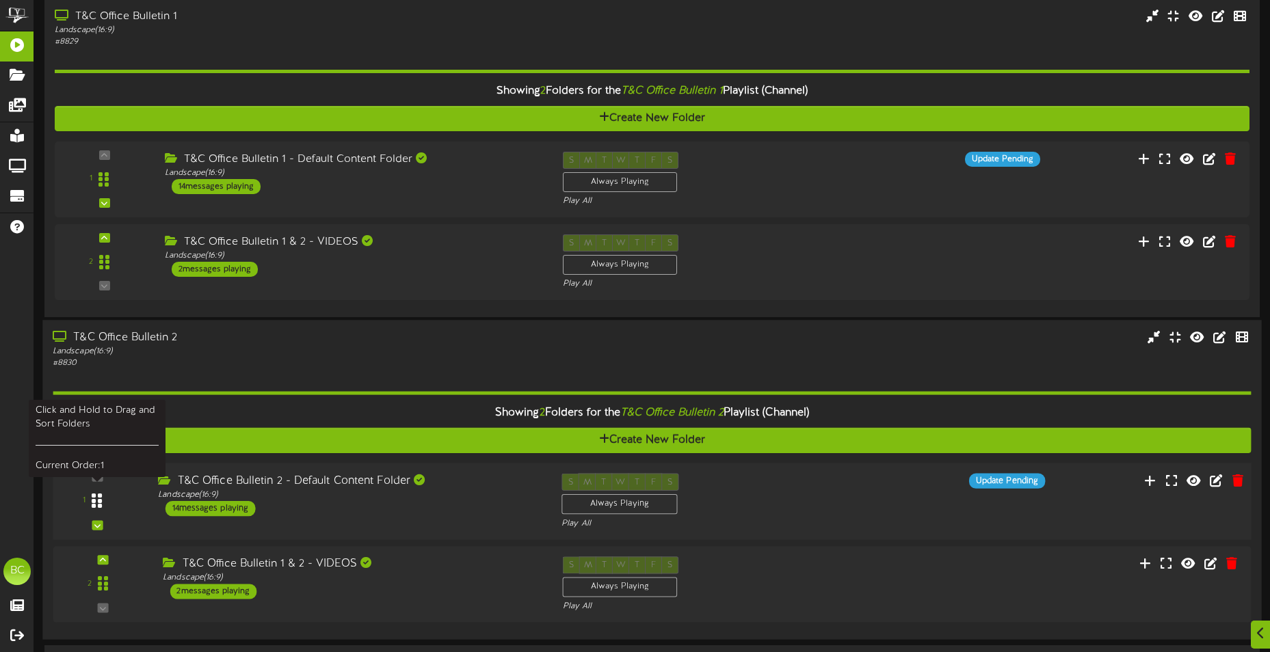
click at [100, 502] on icon at bounding box center [97, 501] width 10 height 16
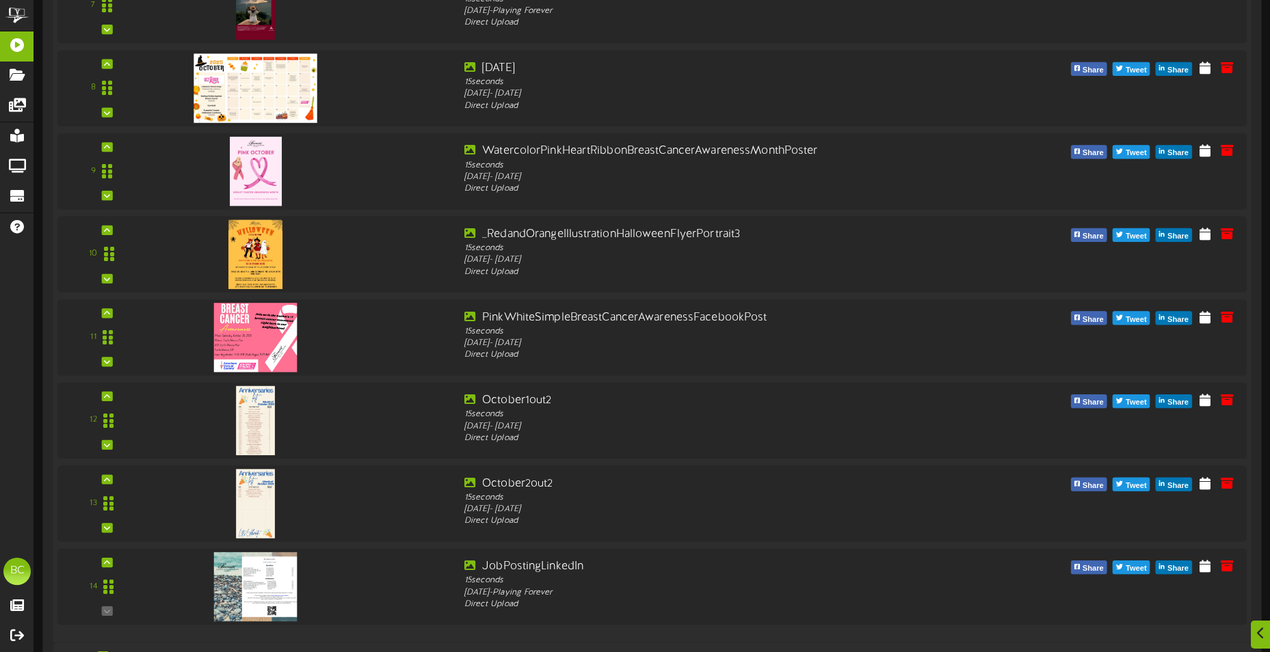
scroll to position [1704, 0]
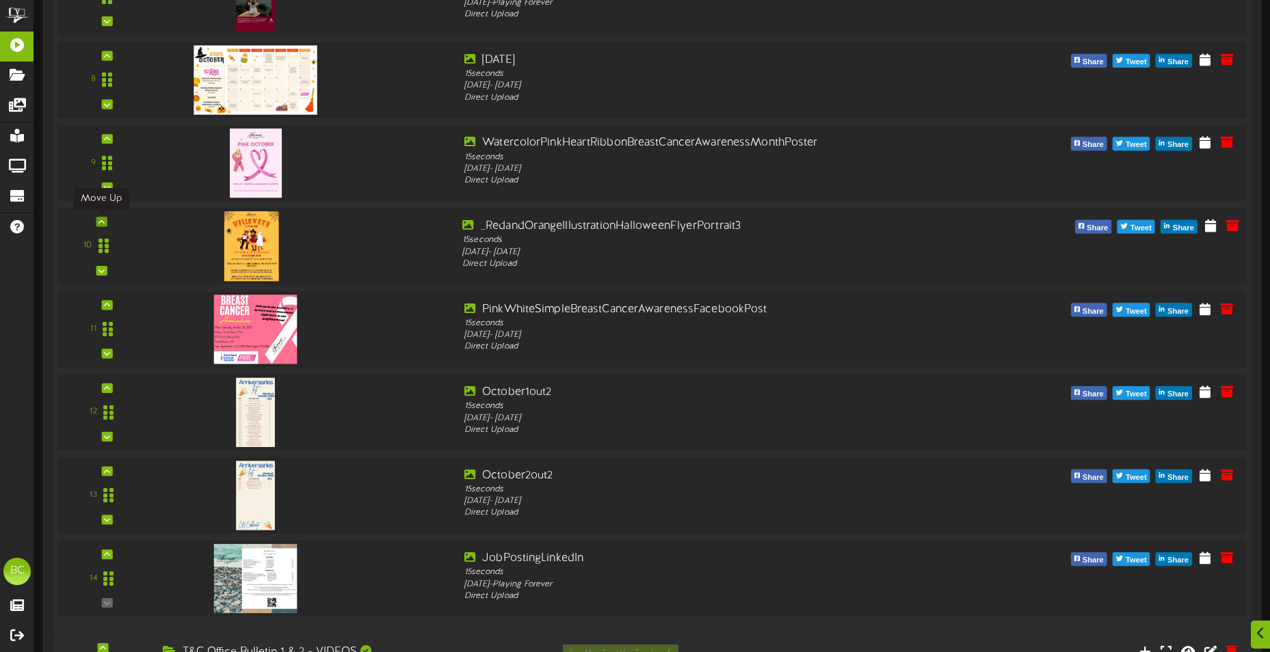
click at [98, 223] on icon at bounding box center [101, 222] width 6 height 7
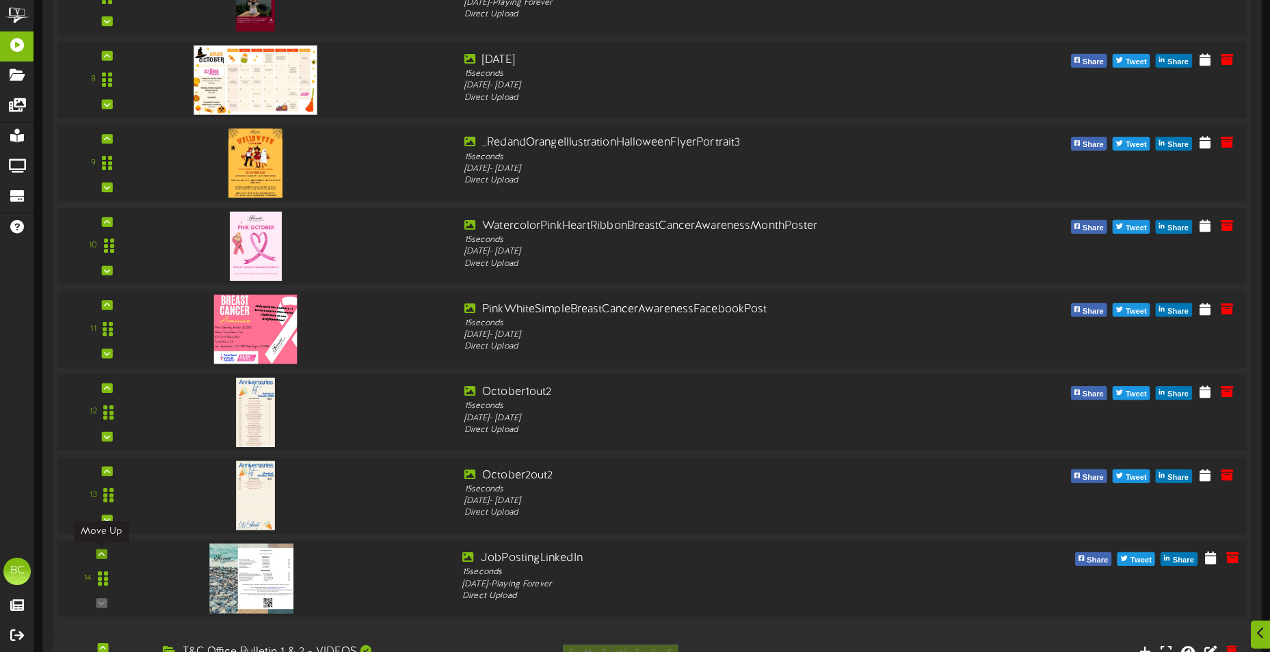
click at [106, 554] on div at bounding box center [101, 555] width 11 height 10
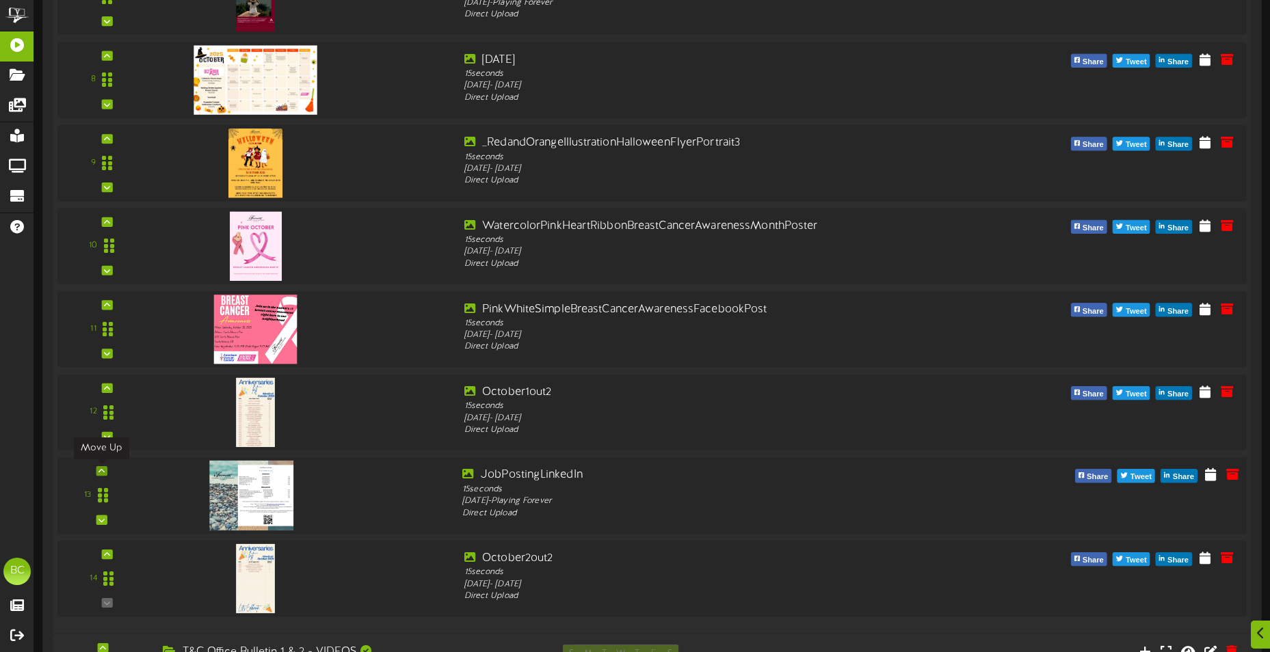
click at [102, 474] on icon at bounding box center [101, 471] width 6 height 7
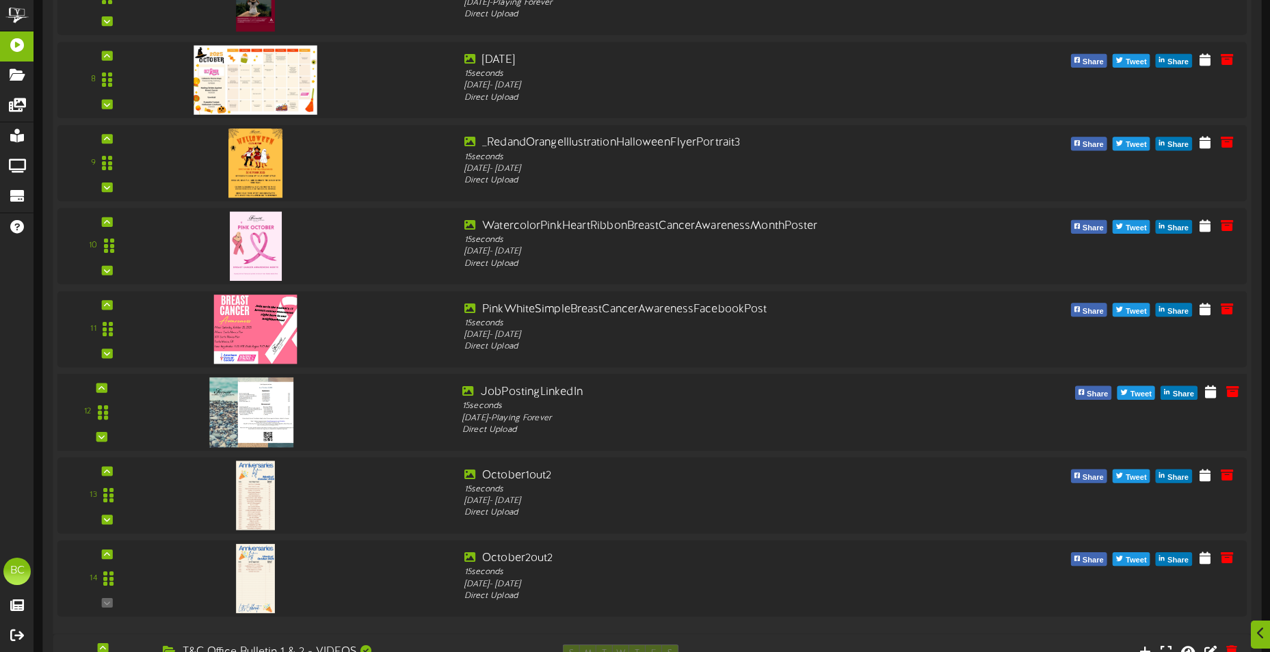
click at [100, 381] on div "12" at bounding box center [651, 412] width 1201 height 77
click at [99, 382] on div "12" at bounding box center [651, 412] width 1201 height 77
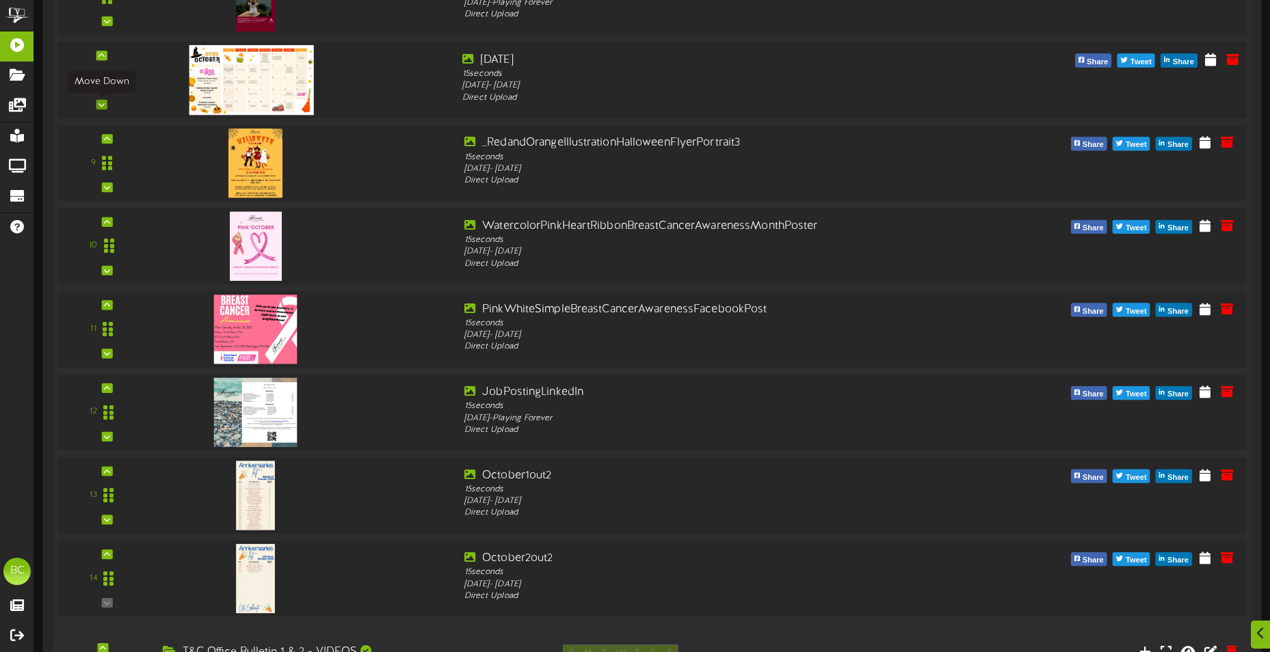
click at [99, 106] on icon at bounding box center [101, 104] width 6 height 7
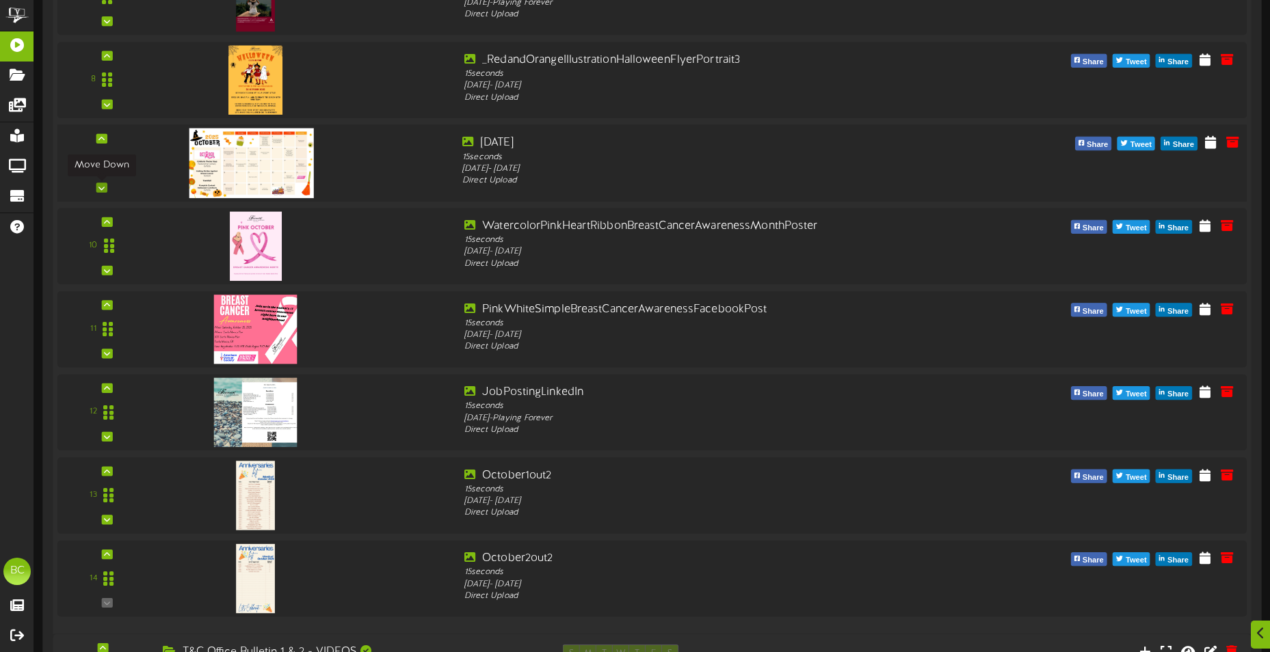
click at [103, 186] on icon at bounding box center [101, 188] width 6 height 7
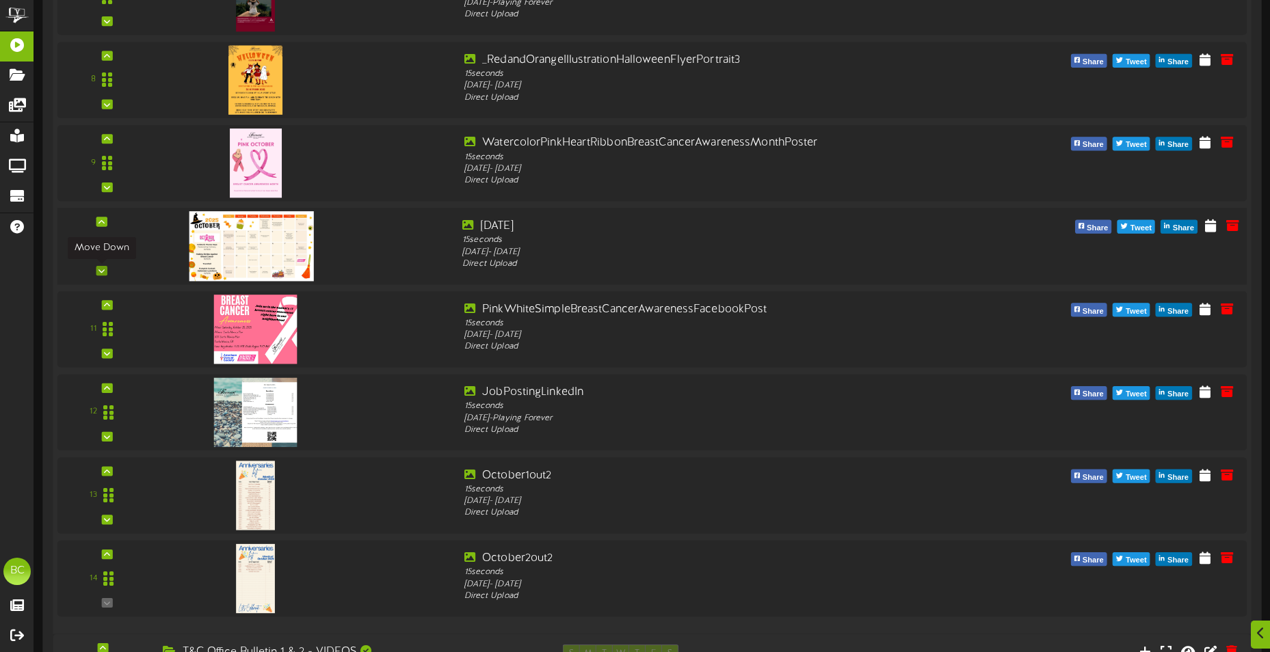
click at [102, 273] on icon at bounding box center [101, 270] width 6 height 7
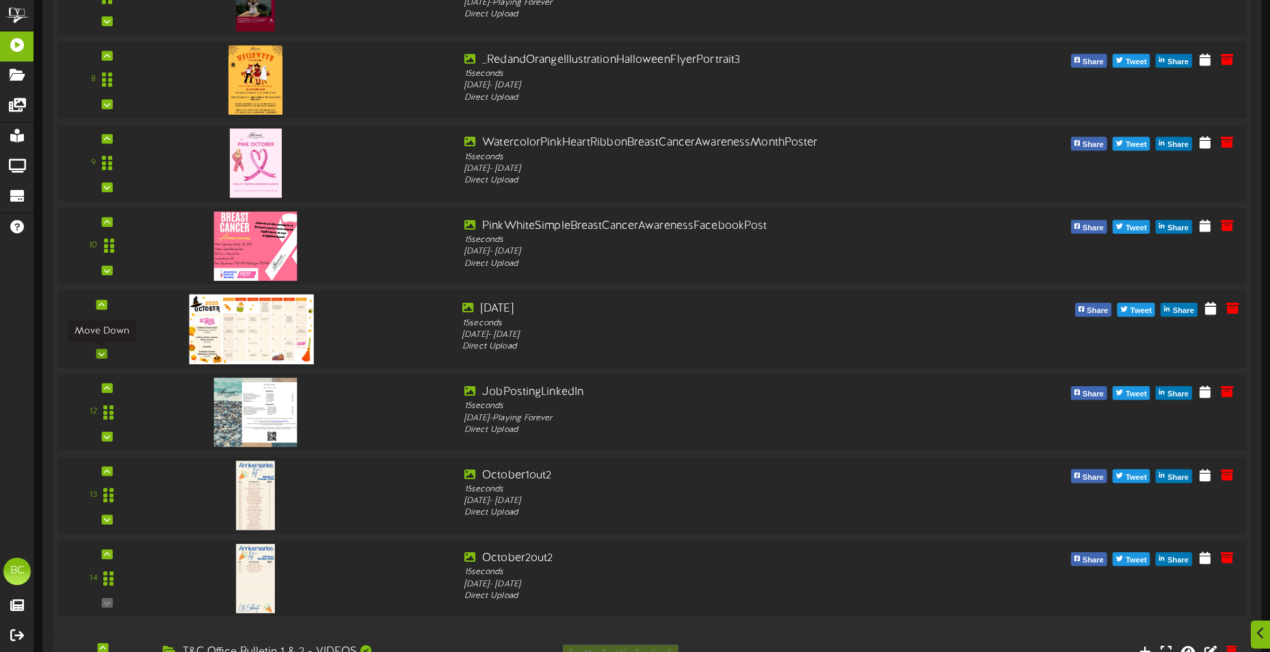
click at [101, 358] on div at bounding box center [101, 354] width 11 height 10
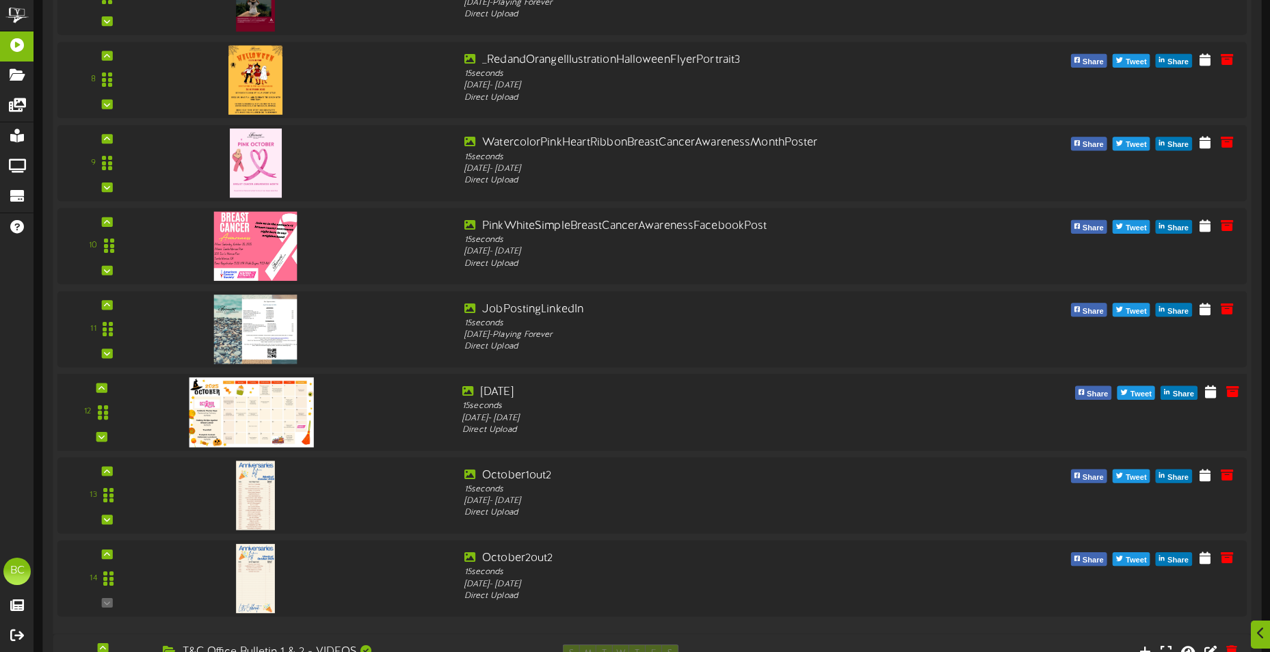
click at [101, 431] on div "12" at bounding box center [101, 413] width 79 height 56
click at [107, 438] on div "12" at bounding box center [101, 413] width 79 height 56
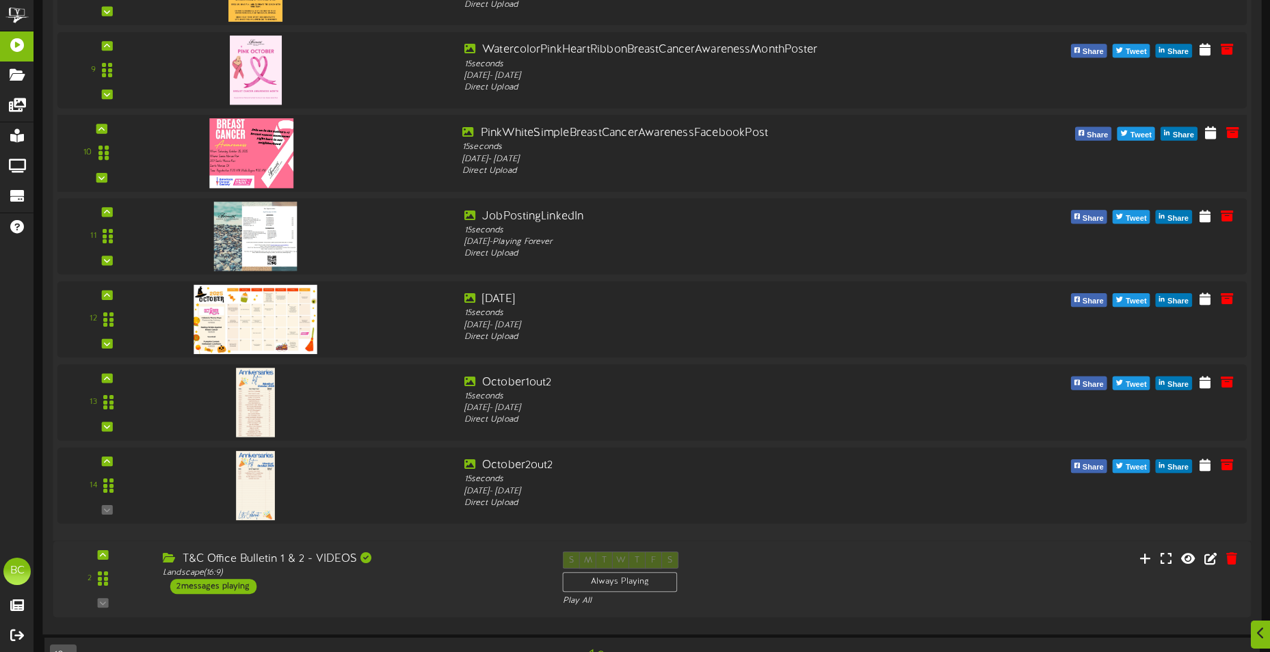
scroll to position [1834, 0]
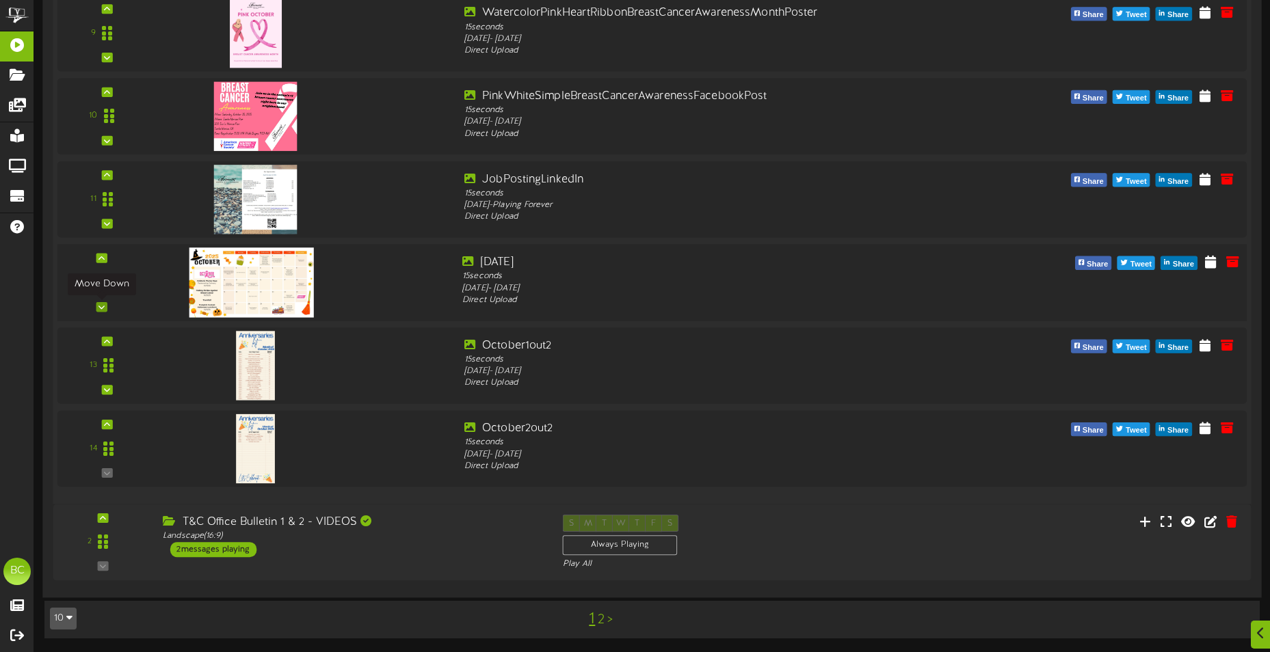
click at [103, 306] on icon at bounding box center [101, 307] width 6 height 7
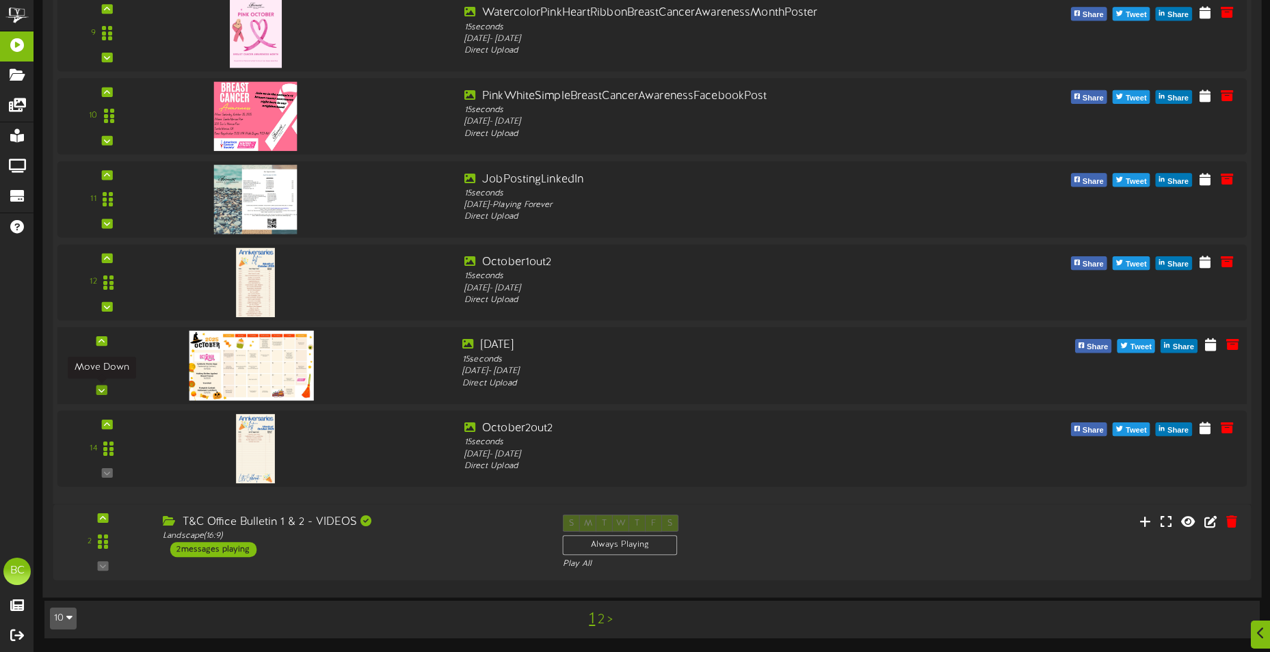
click at [105, 392] on div at bounding box center [101, 391] width 11 height 10
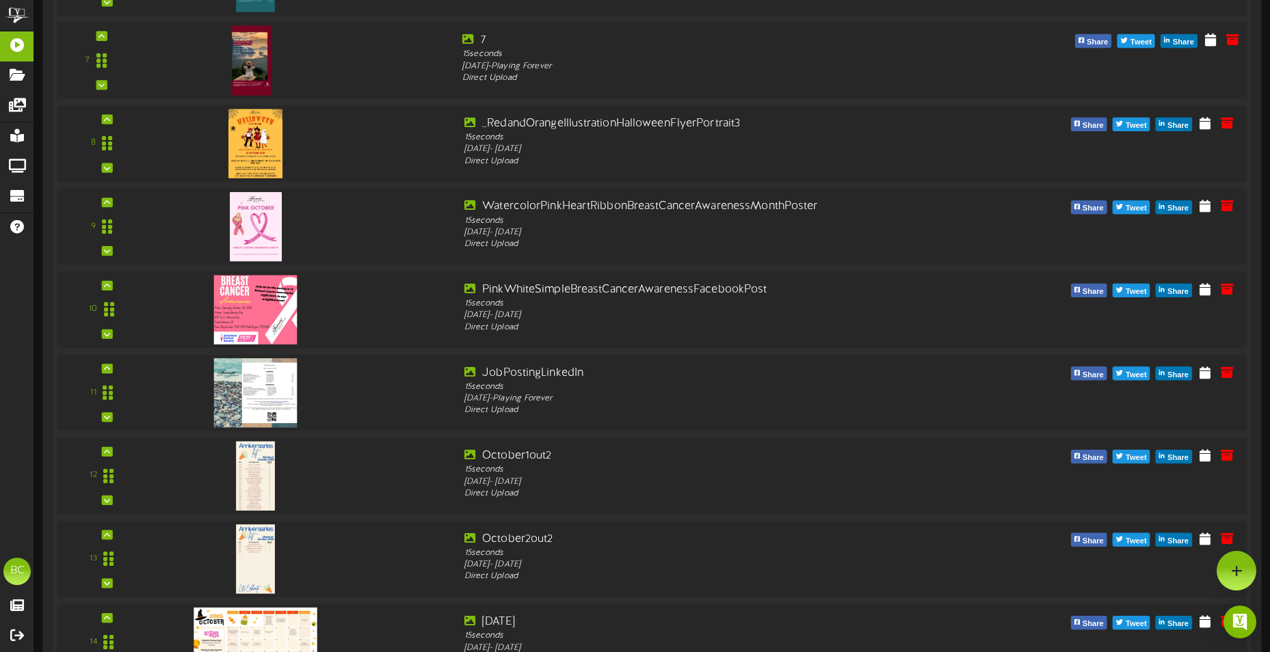
scroll to position [1629, 0]
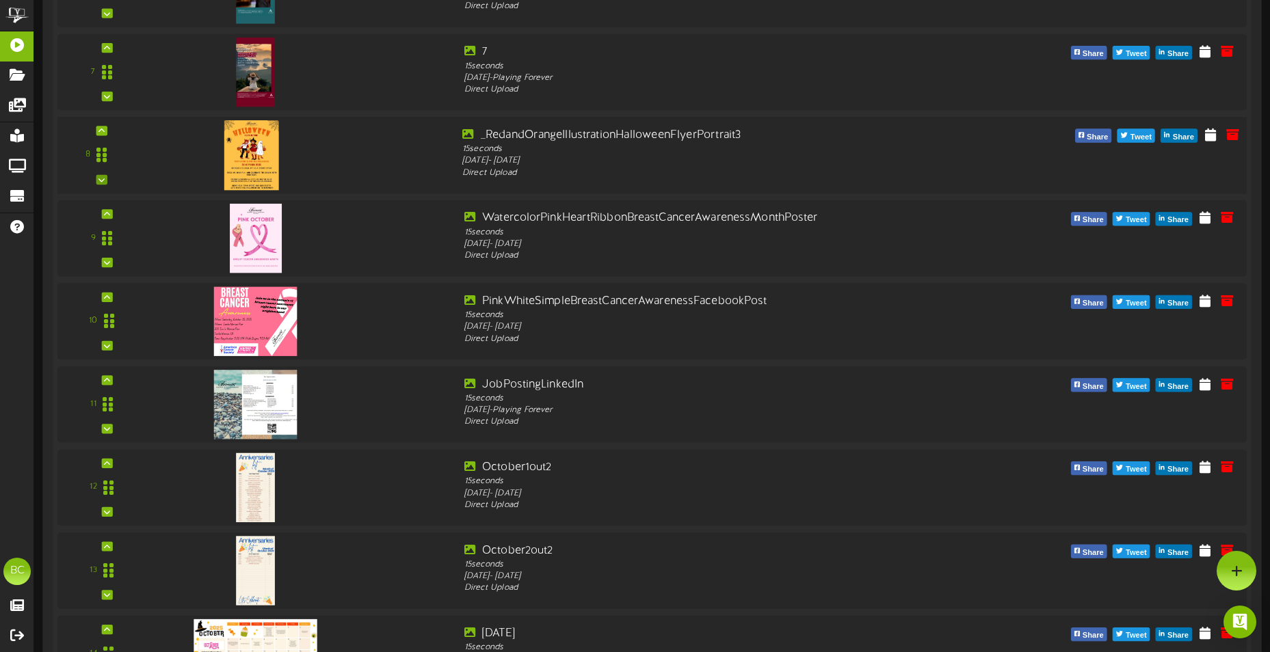
click at [107, 182] on div at bounding box center [101, 180] width 11 height 10
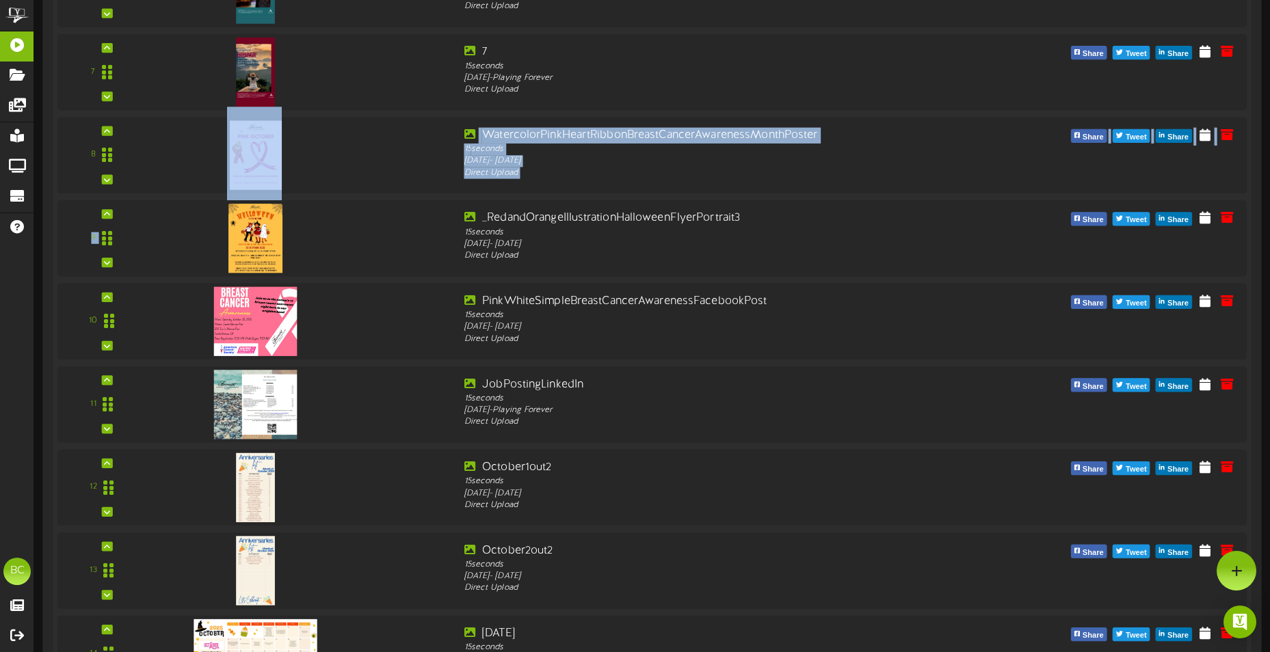
drag, startPoint x: 107, startPoint y: 182, endPoint x: 159, endPoint y: 202, distance: 55.6
click at [158, 201] on div "1" at bounding box center [651, 114] width 1189 height 1157
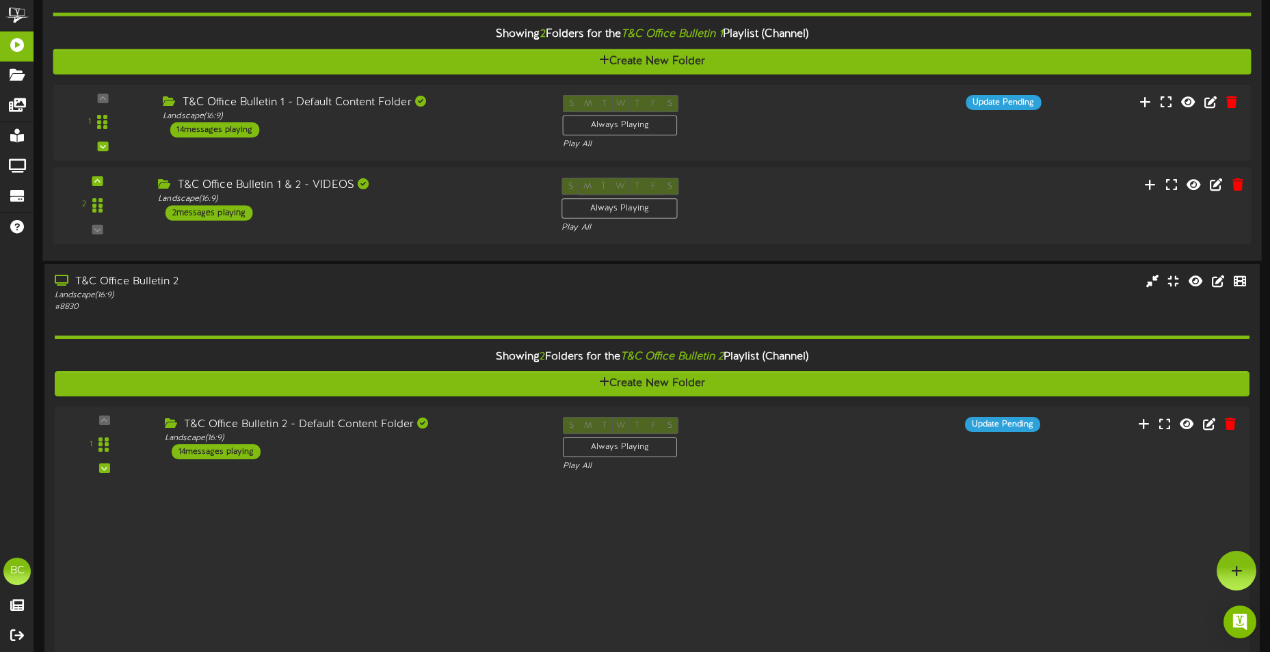
scroll to position [600, 0]
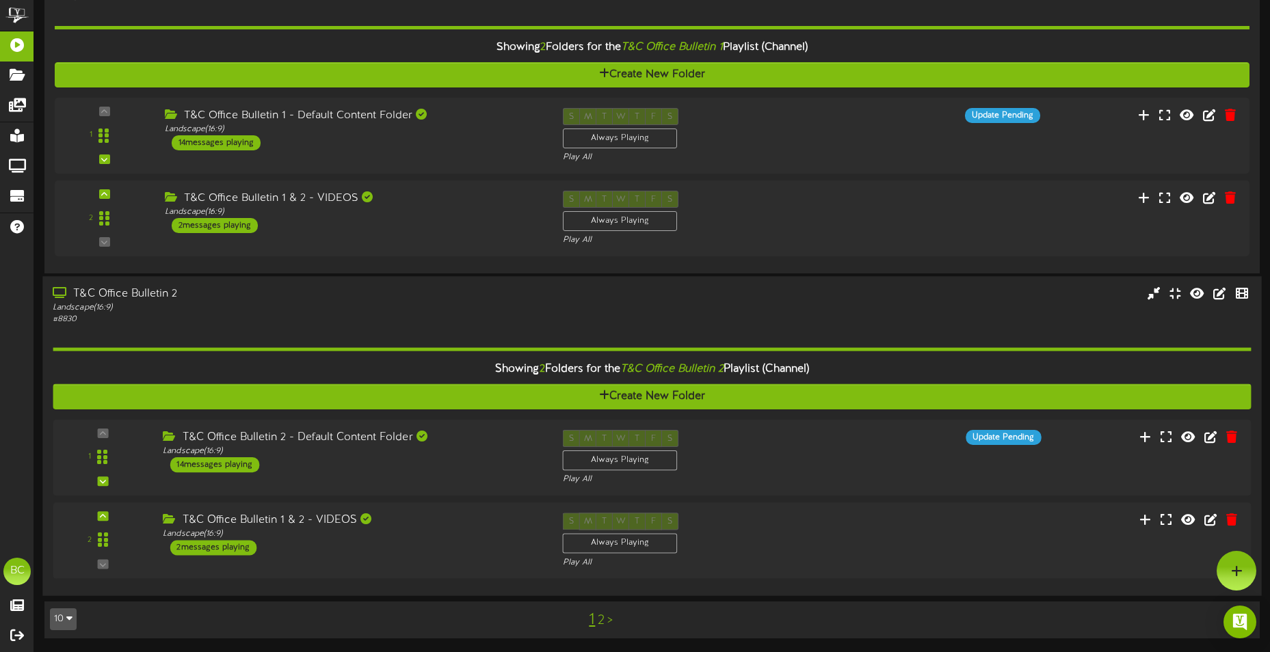
click at [110, 327] on div "Showing 2 Folders for the T&C Office Bulletin 2 Playlist (Channel) Create New F…" at bounding box center [652, 456] width 1198 height 260
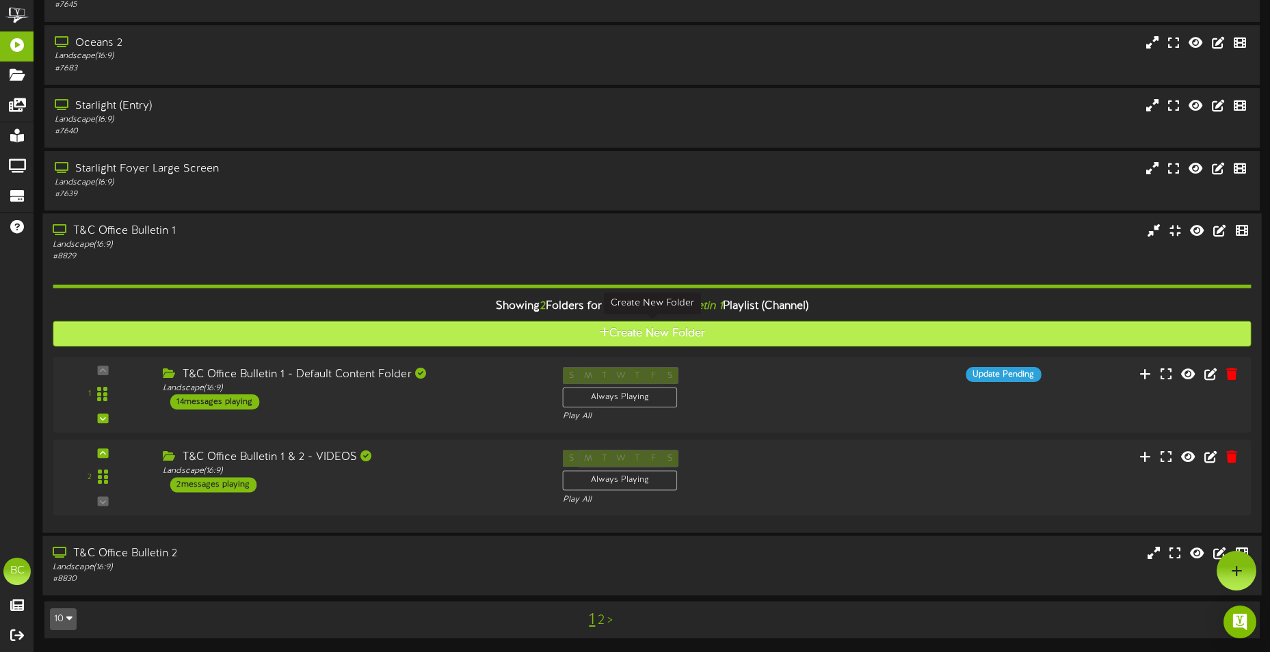
scroll to position [340, 0]
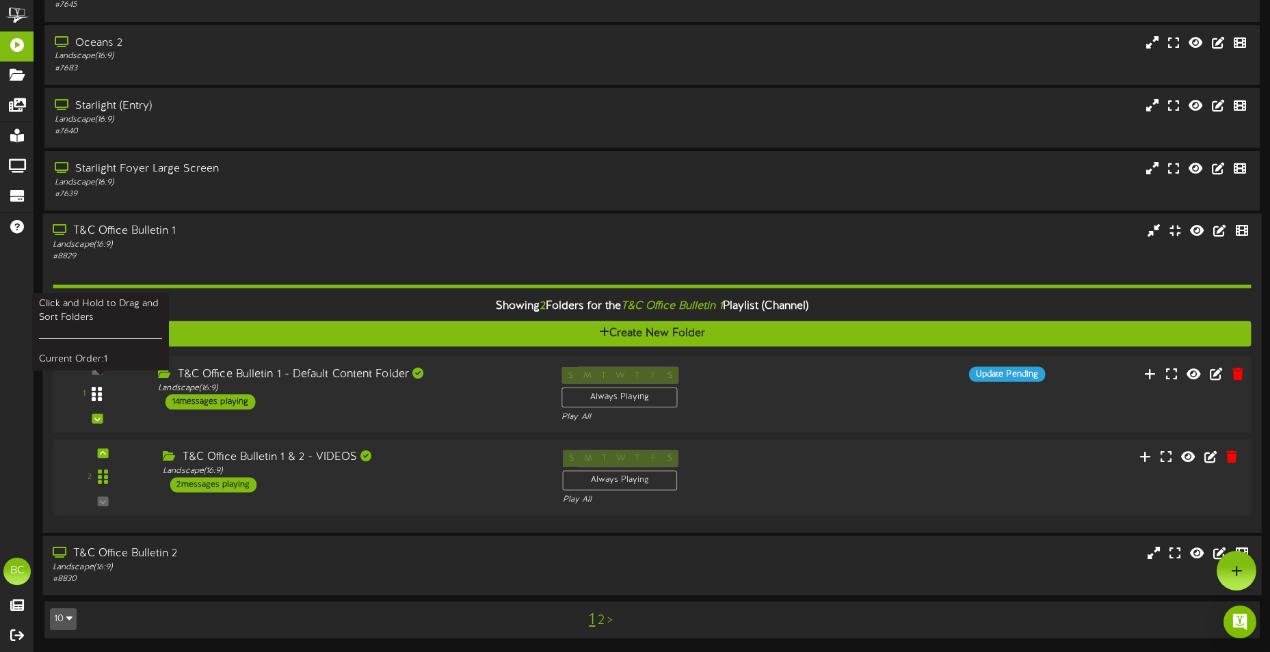
click at [105, 397] on div at bounding box center [96, 394] width 31 height 35
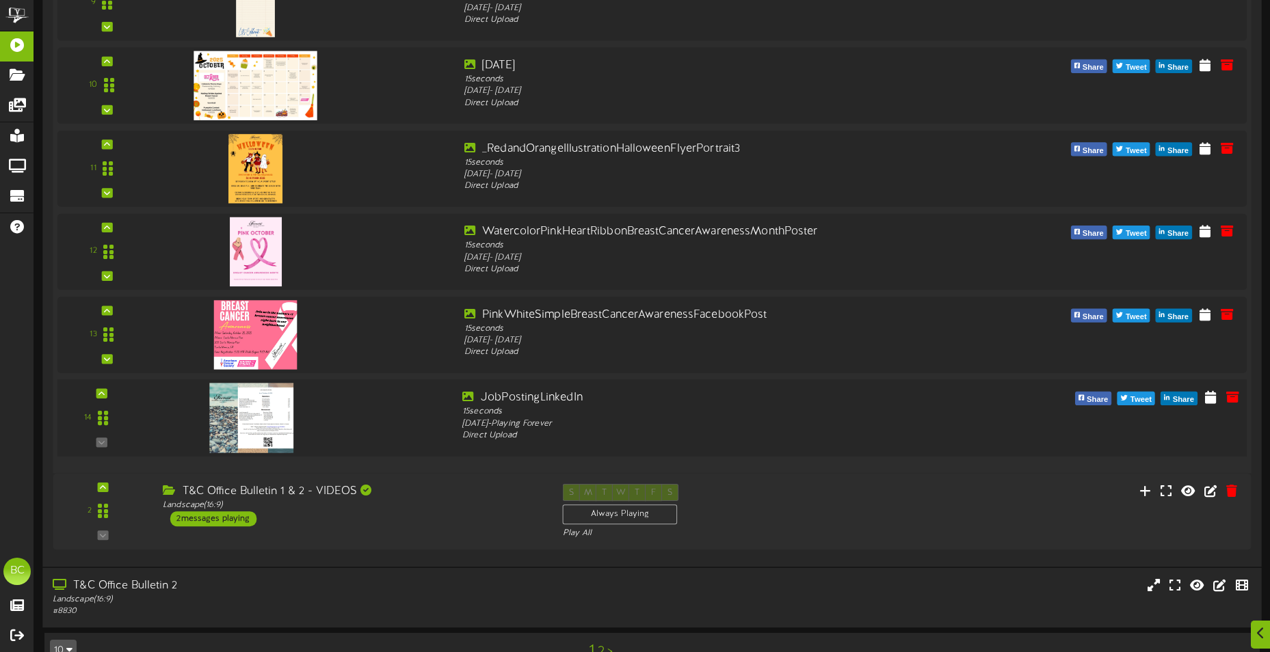
scroll to position [1566, 0]
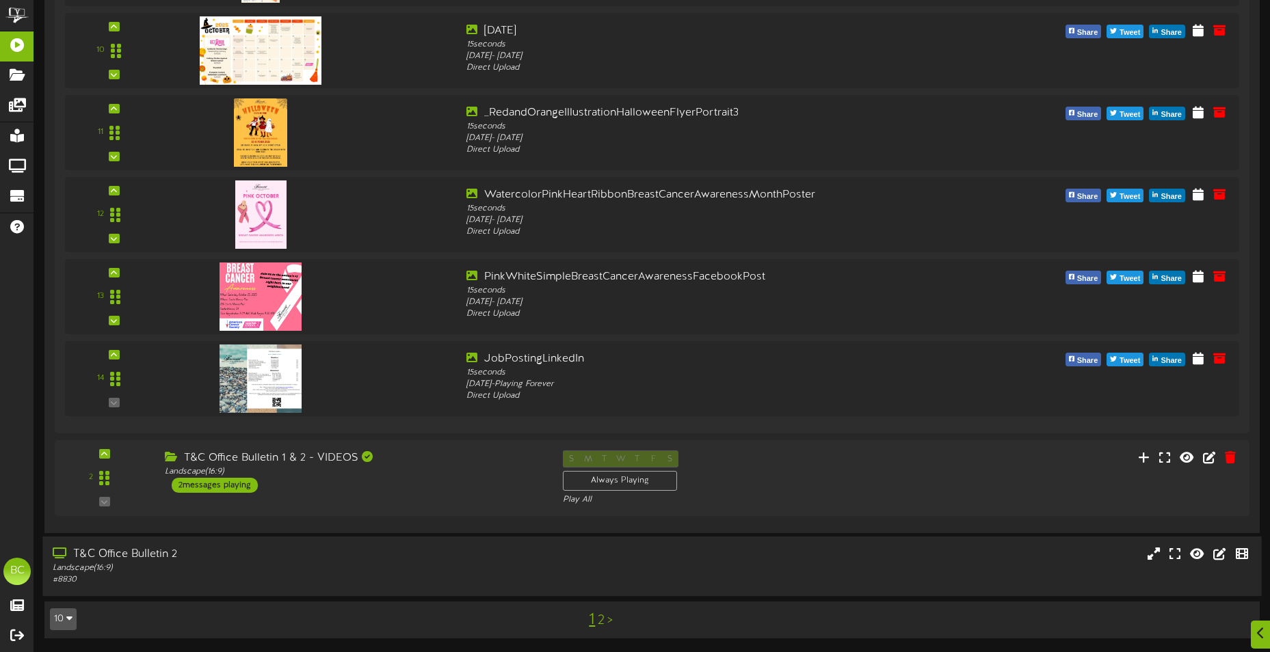
click at [109, 557] on div "T&C Office Bulletin 2" at bounding box center [296, 555] width 487 height 16
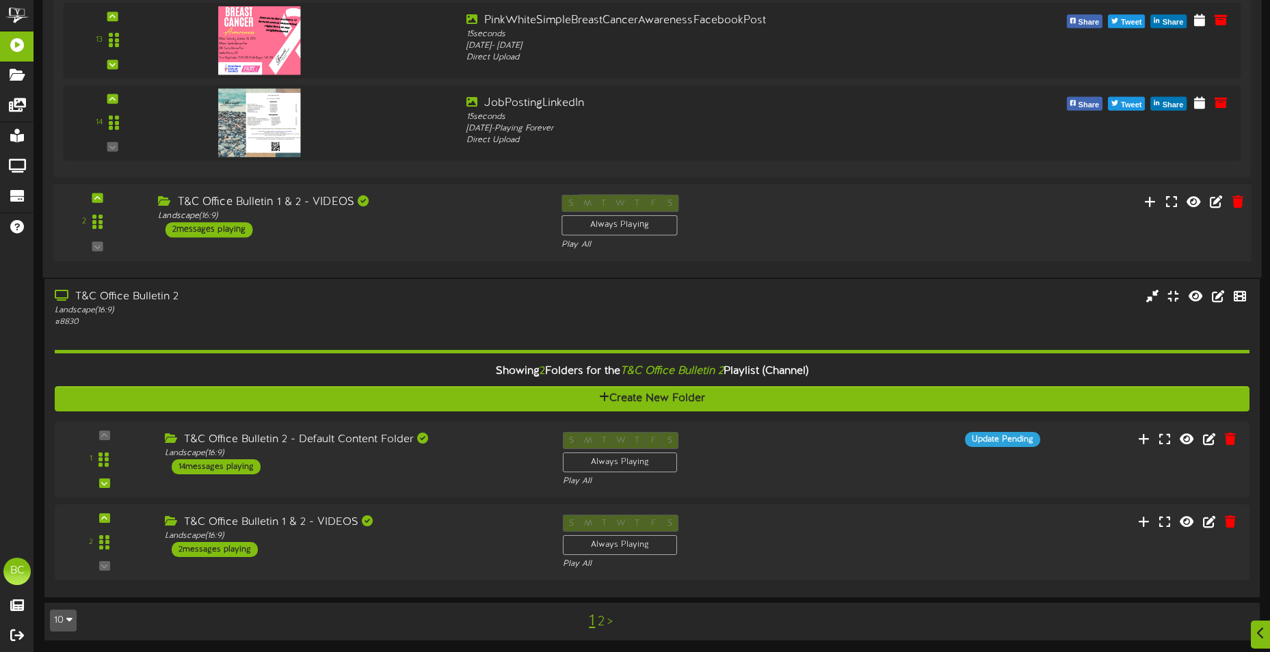
scroll to position [1834, 0]
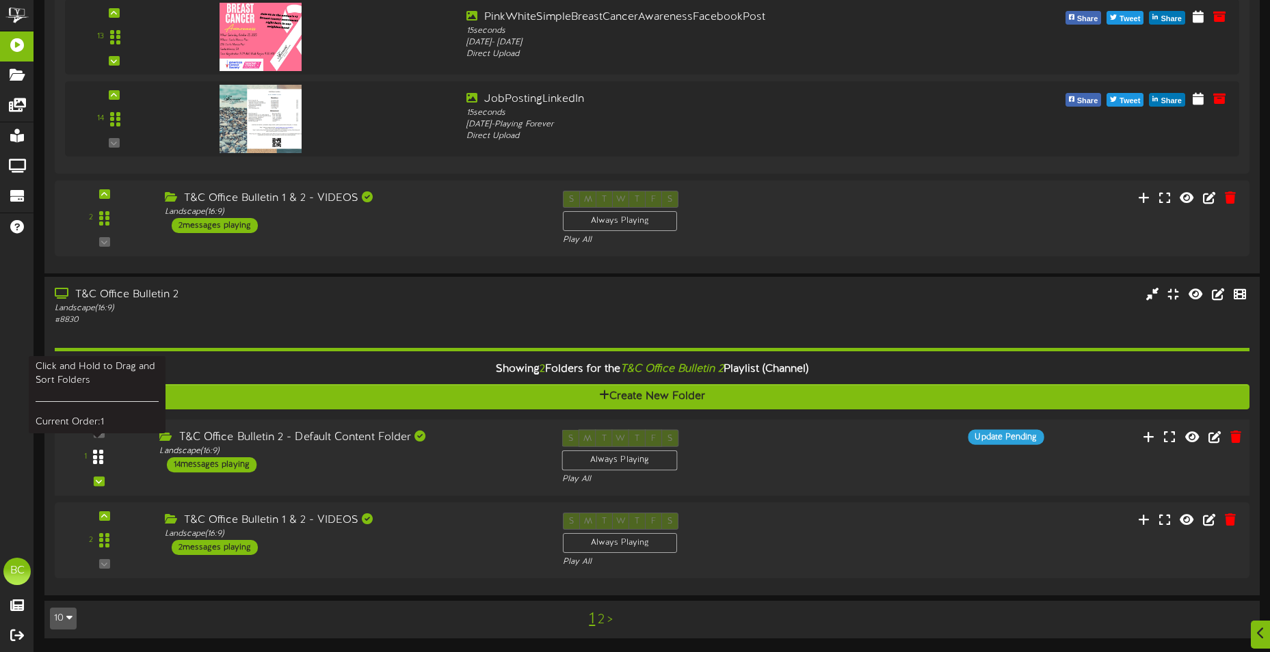
click at [94, 455] on icon at bounding box center [98, 457] width 10 height 16
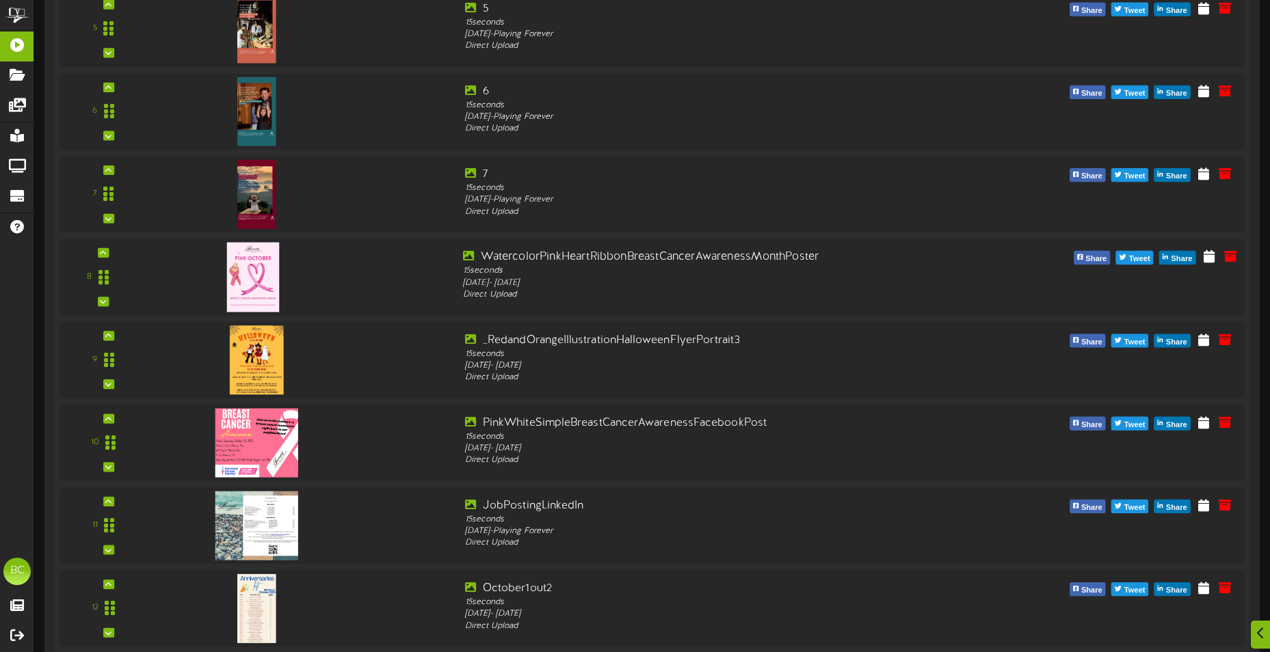
scroll to position [2801, 0]
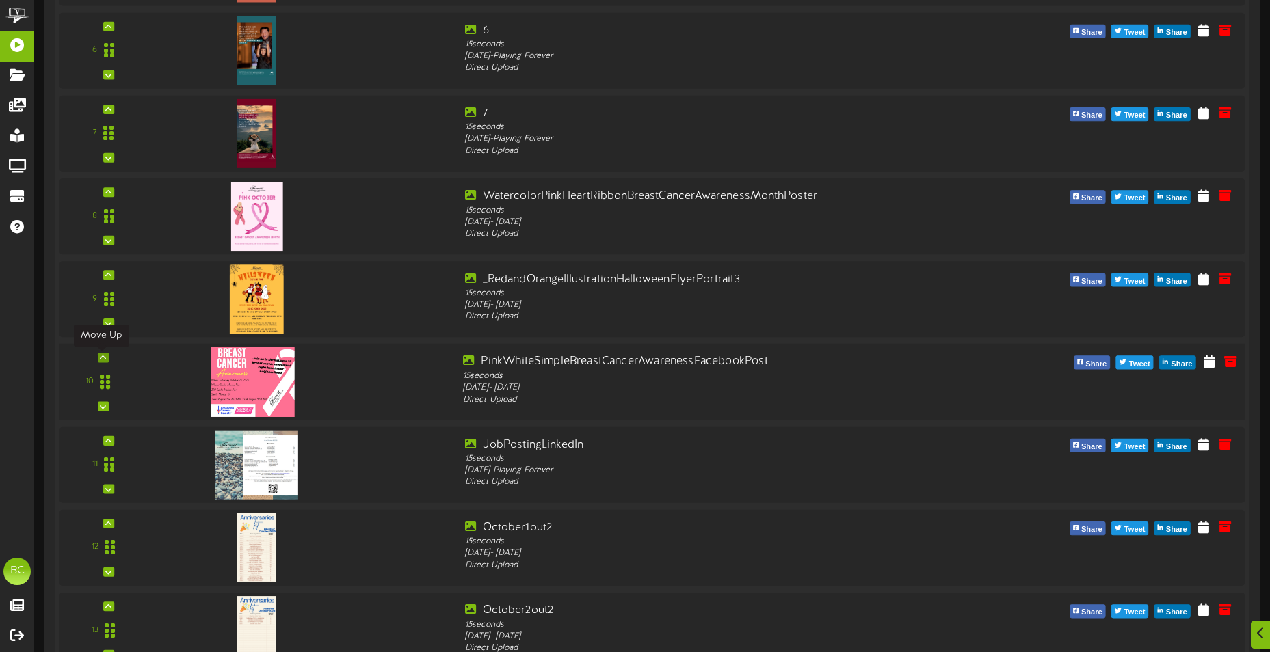
click at [104, 356] on icon at bounding box center [103, 357] width 6 height 7
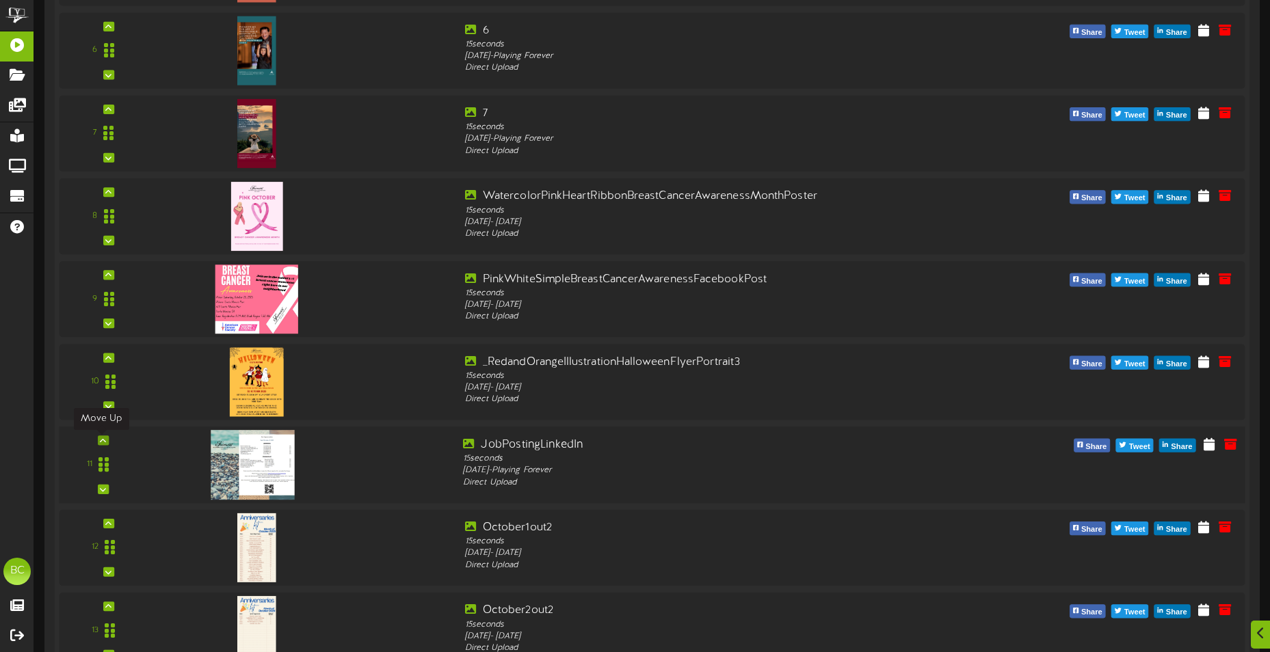
click at [103, 444] on icon at bounding box center [103, 440] width 6 height 7
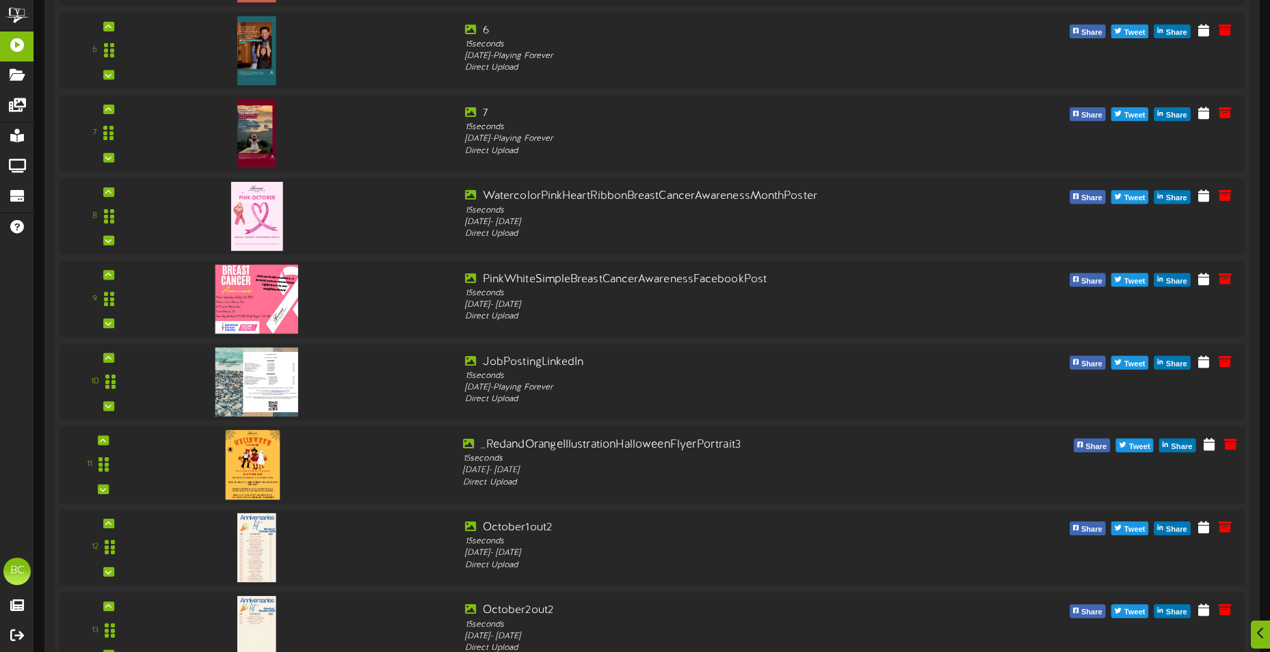
scroll to position [3006, 0]
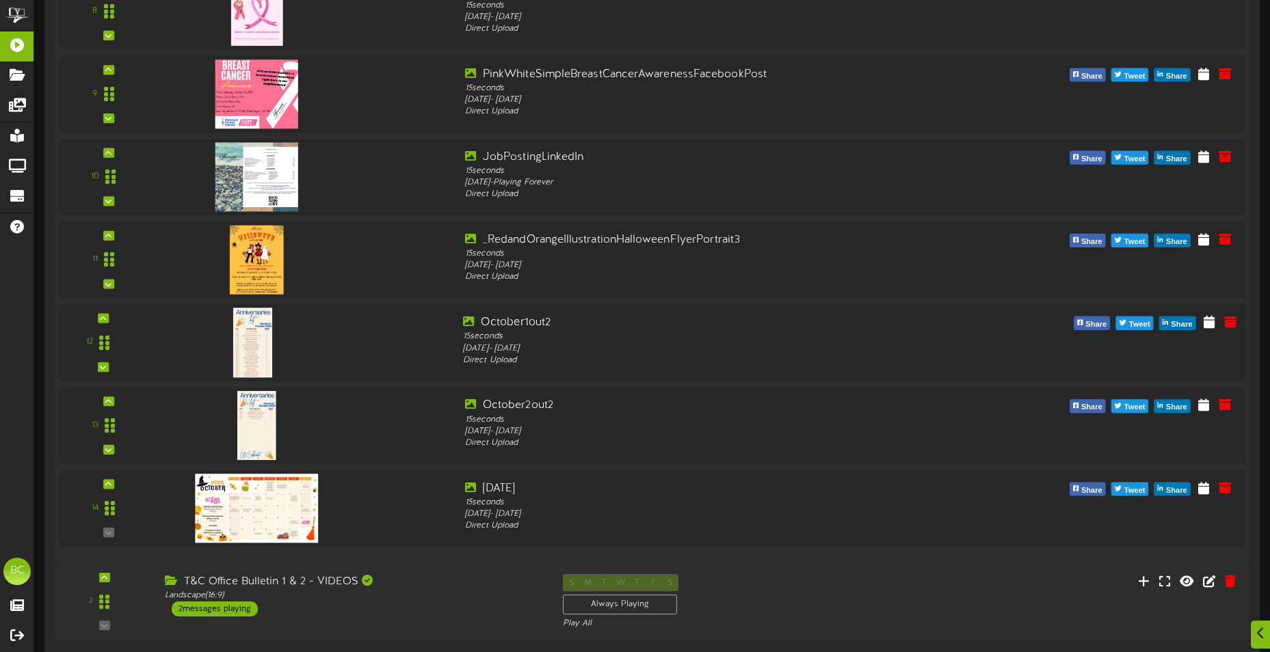
click at [107, 319] on div "12" at bounding box center [103, 342] width 79 height 56
click at [103, 319] on icon at bounding box center [103, 317] width 6 height 7
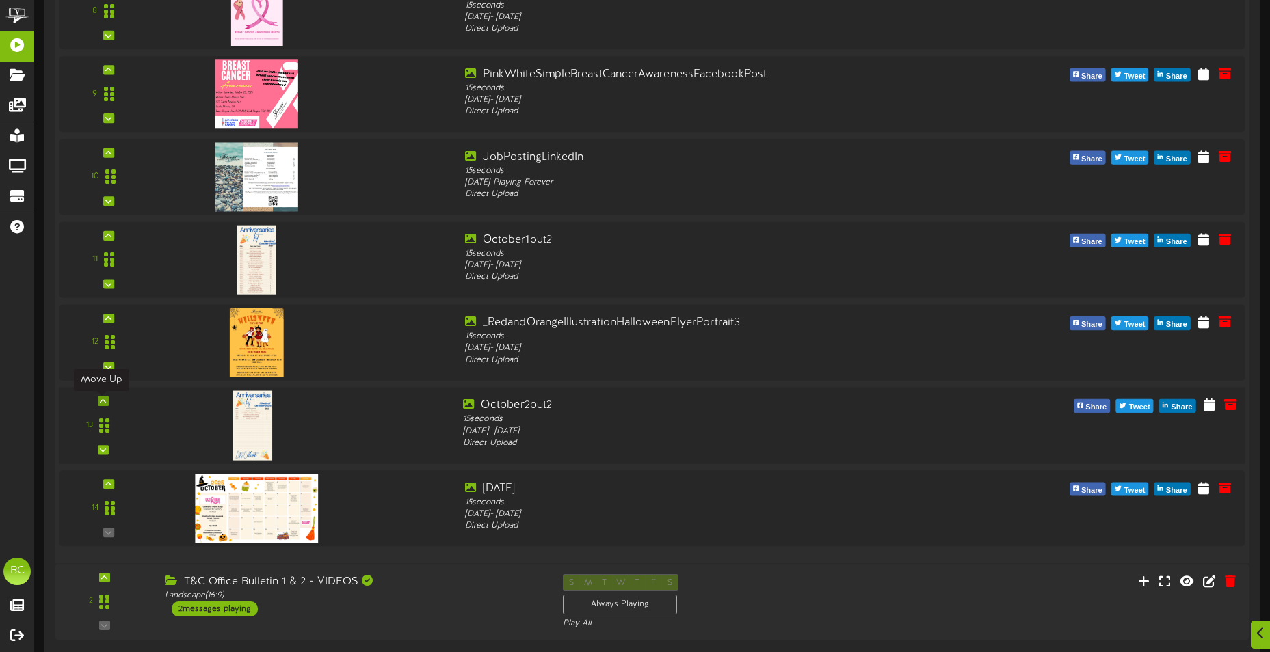
click at [103, 402] on icon at bounding box center [103, 401] width 6 height 7
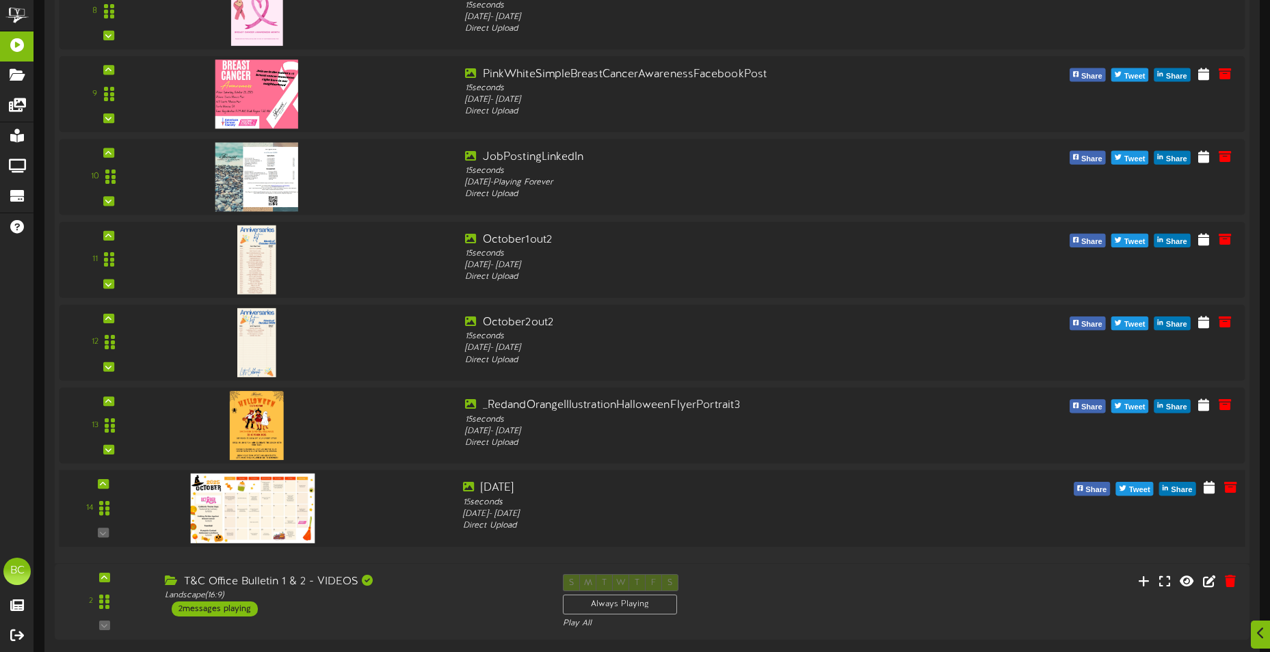
click at [107, 484] on div "14" at bounding box center [103, 509] width 79 height 56
click at [100, 486] on icon at bounding box center [103, 484] width 6 height 7
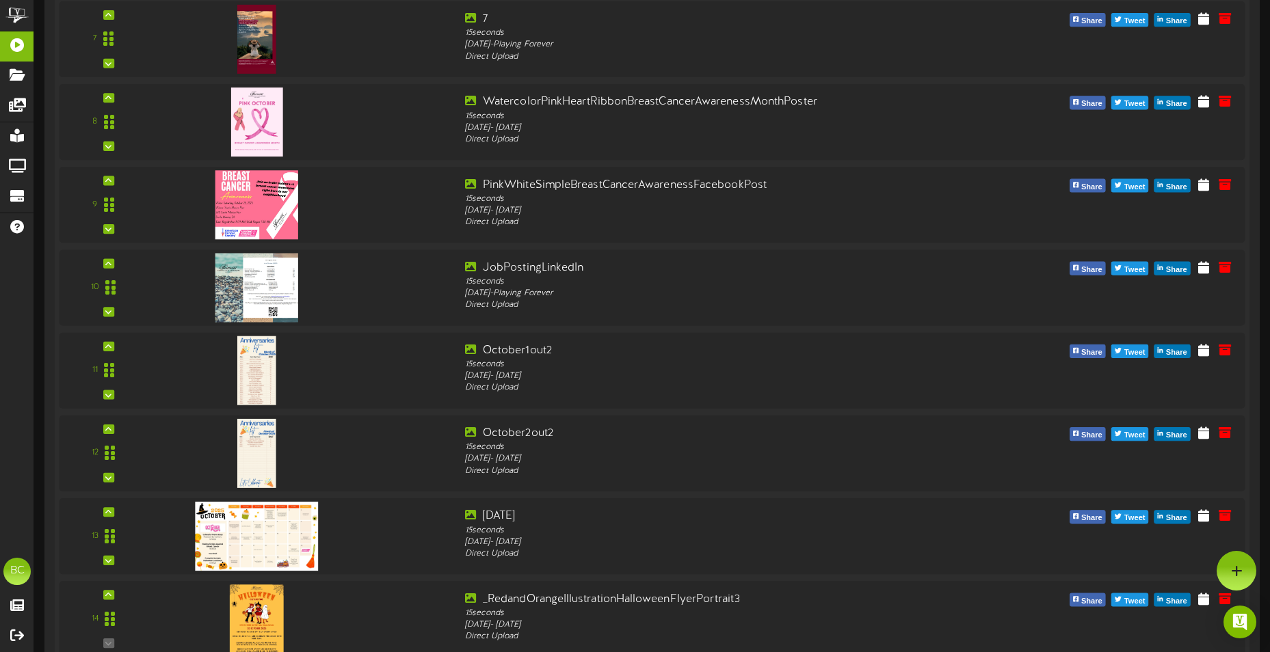
scroll to position [2862, 0]
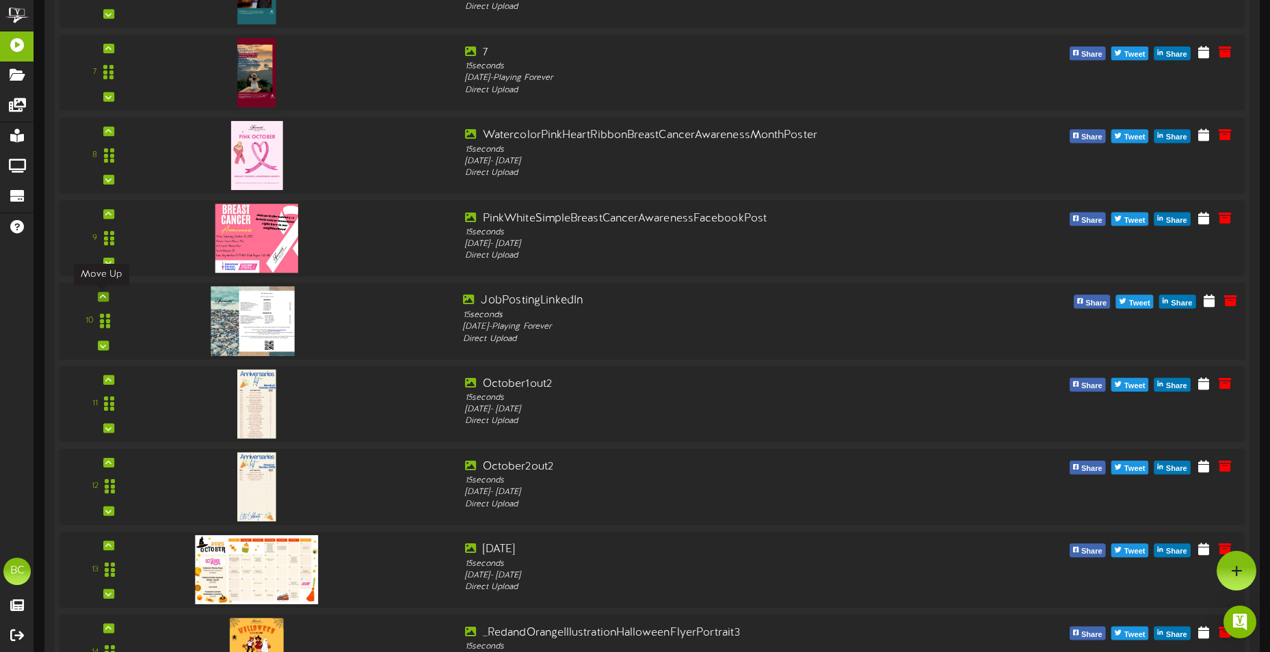
click at [100, 297] on icon at bounding box center [103, 296] width 6 height 7
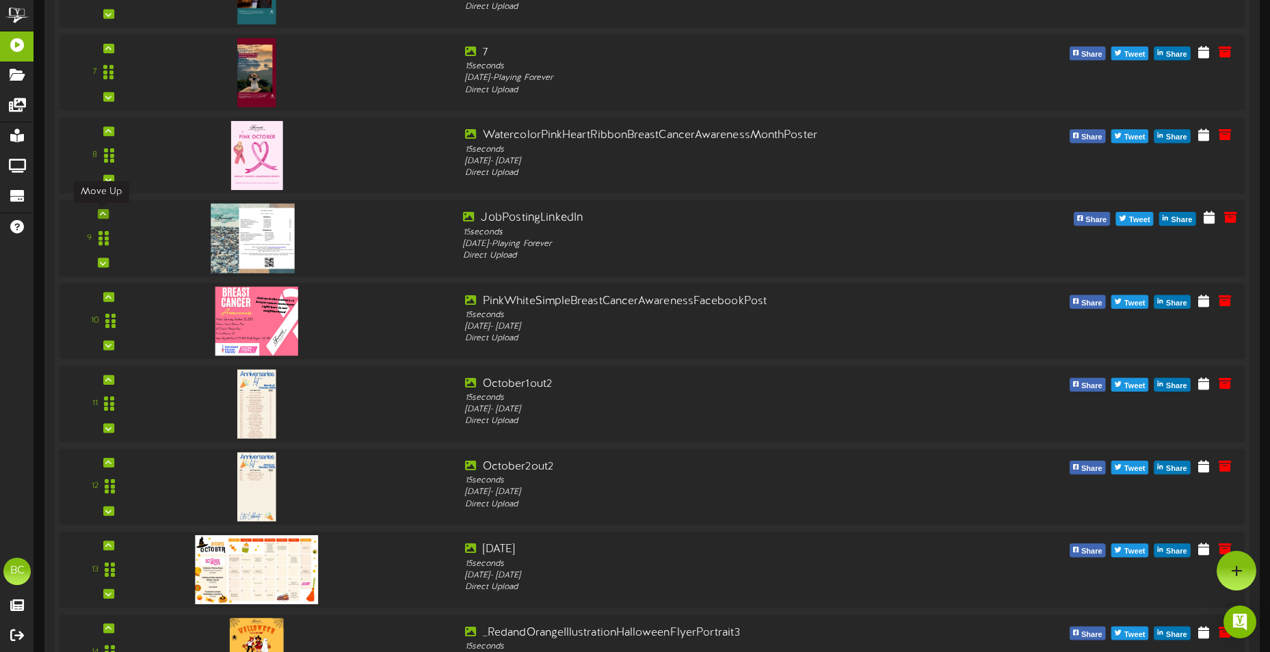
click at [100, 213] on icon at bounding box center [103, 214] width 6 height 7
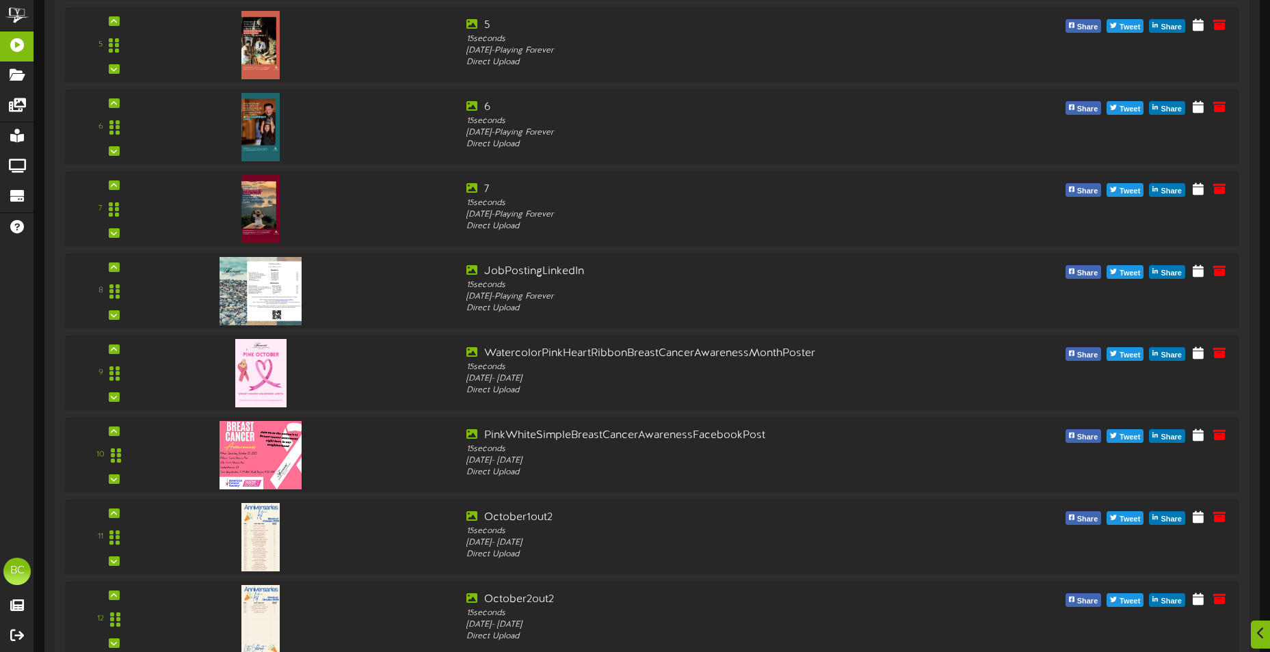
scroll to position [3067, 0]
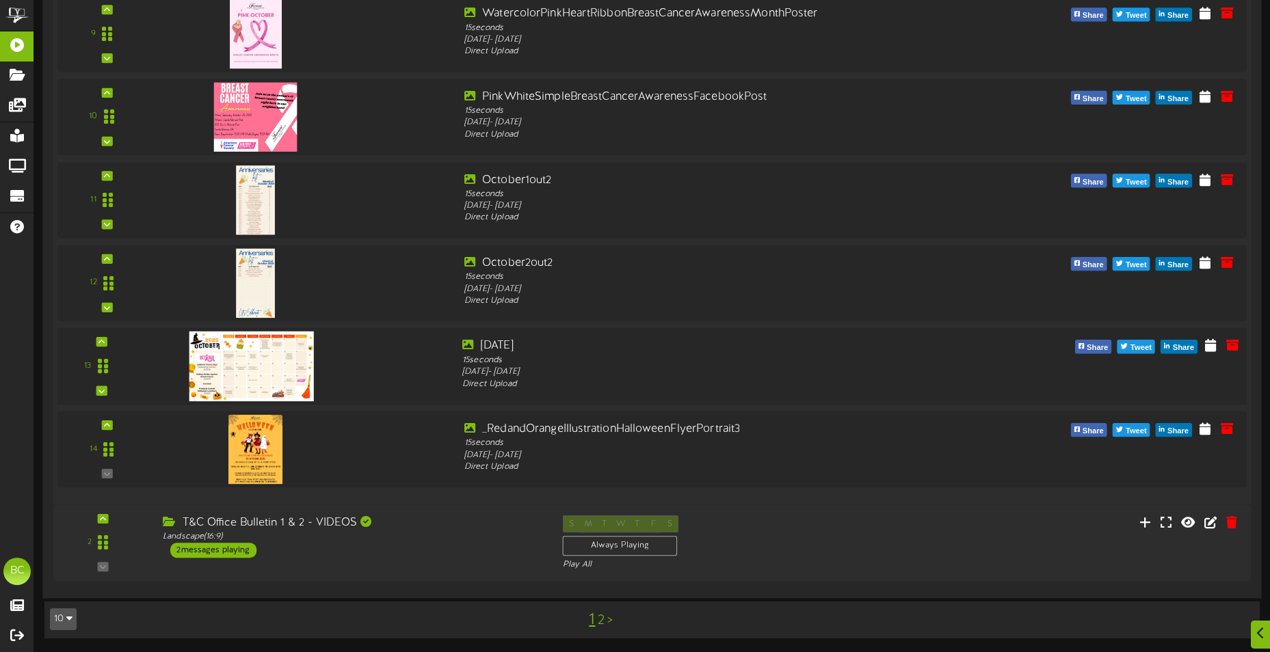
click at [230, 373] on img at bounding box center [251, 367] width 124 height 70
